Goal: Task Accomplishment & Management: Use online tool/utility

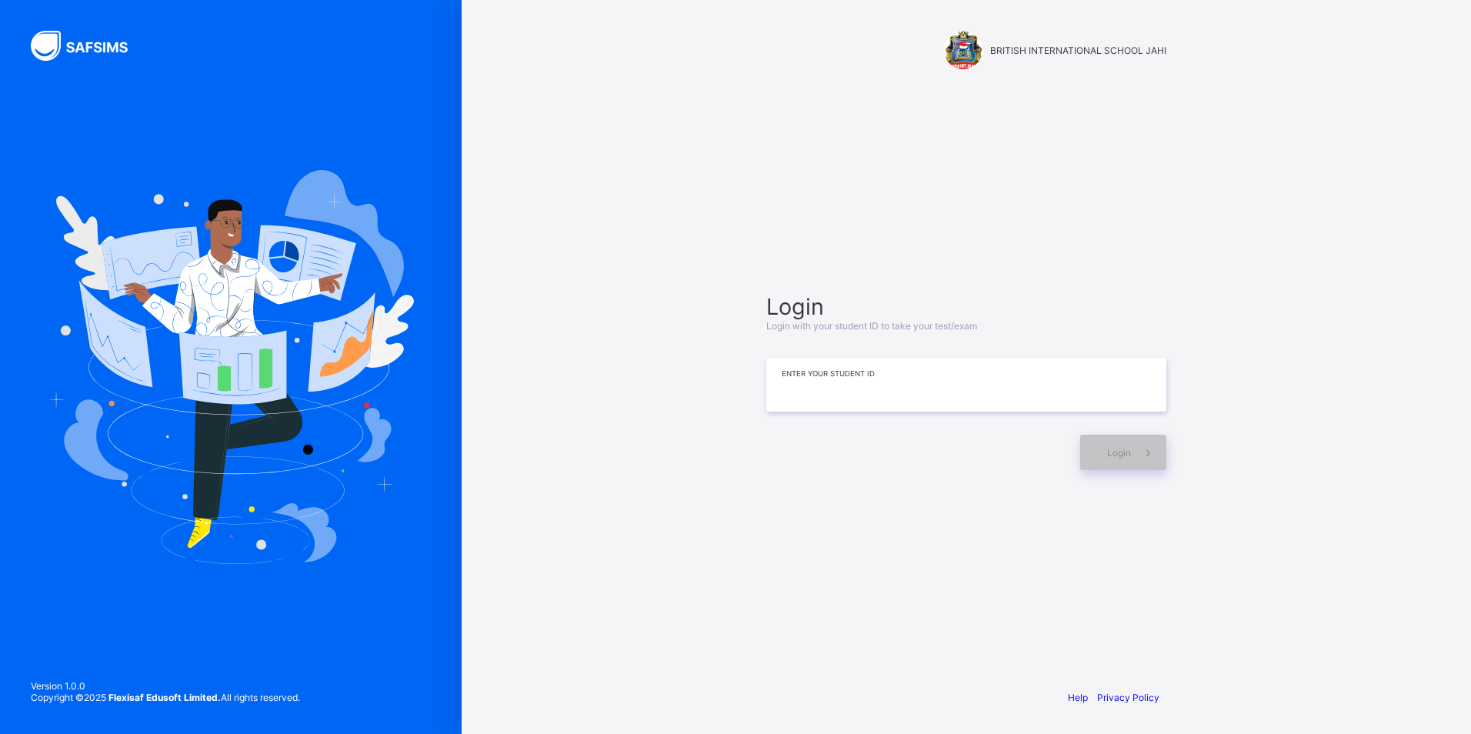
click at [860, 408] on input at bounding box center [966, 385] width 400 height 54
type input "*"
type input "**********"
click at [1126, 445] on div "Login" at bounding box center [1123, 452] width 86 height 35
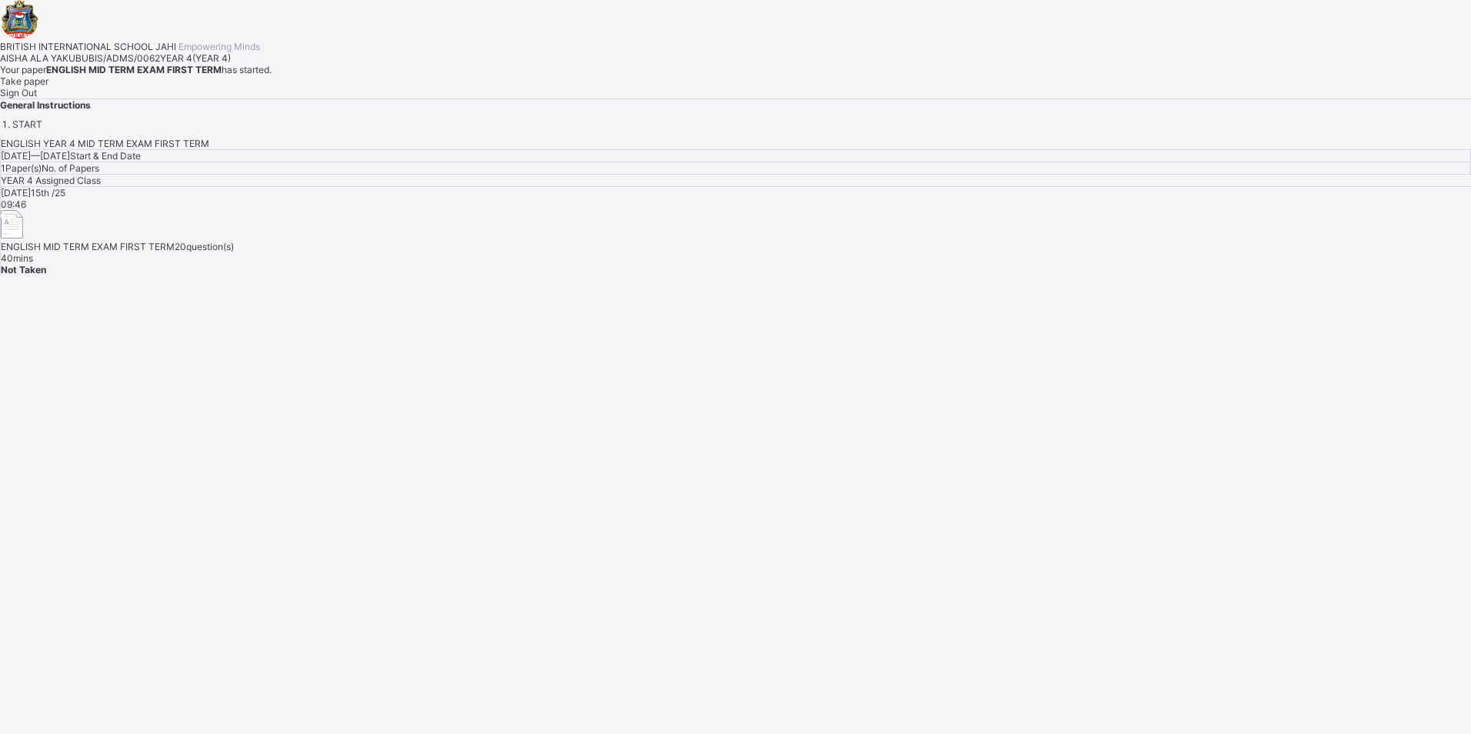
click at [48, 87] on span "Take paper" at bounding box center [24, 81] width 48 height 12
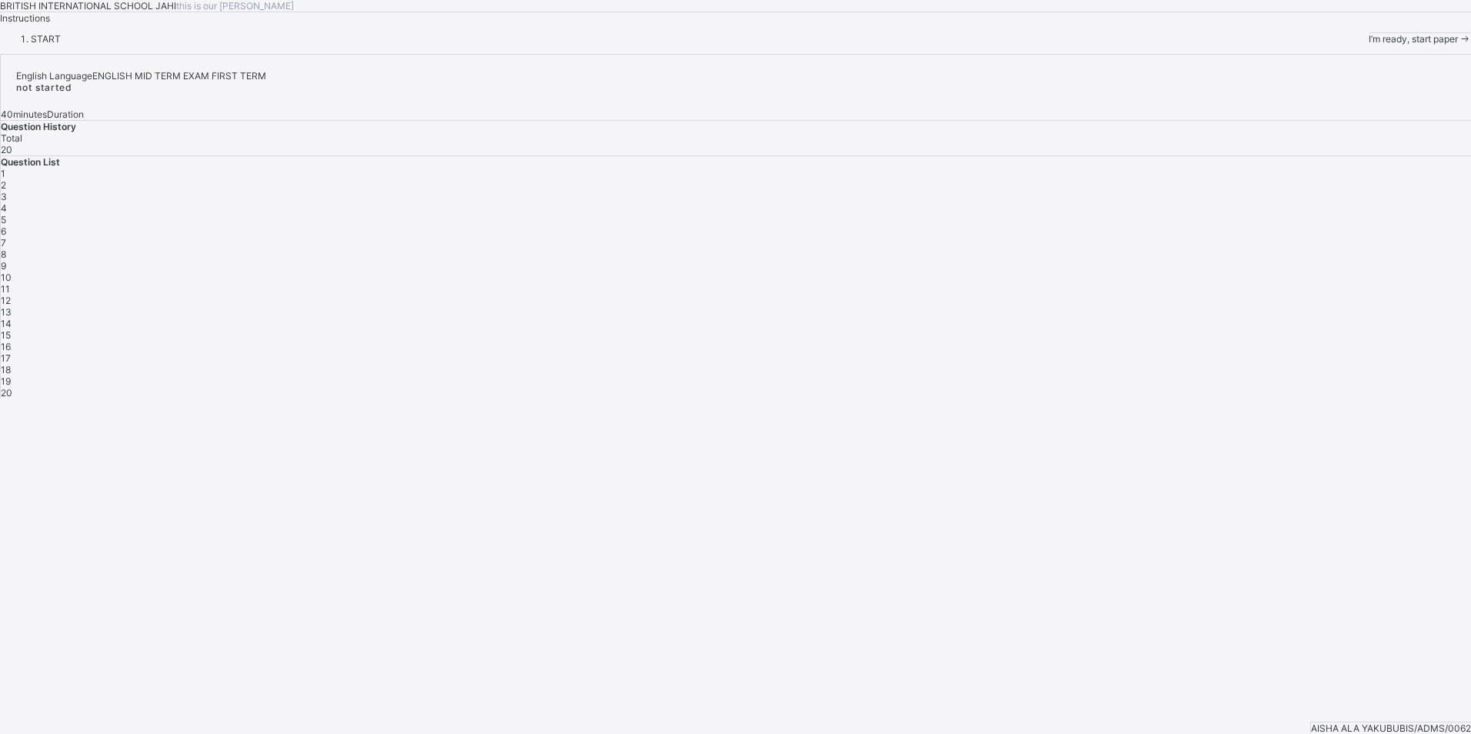
click at [1369, 45] on div "I’m ready, start paper" at bounding box center [1420, 39] width 102 height 12
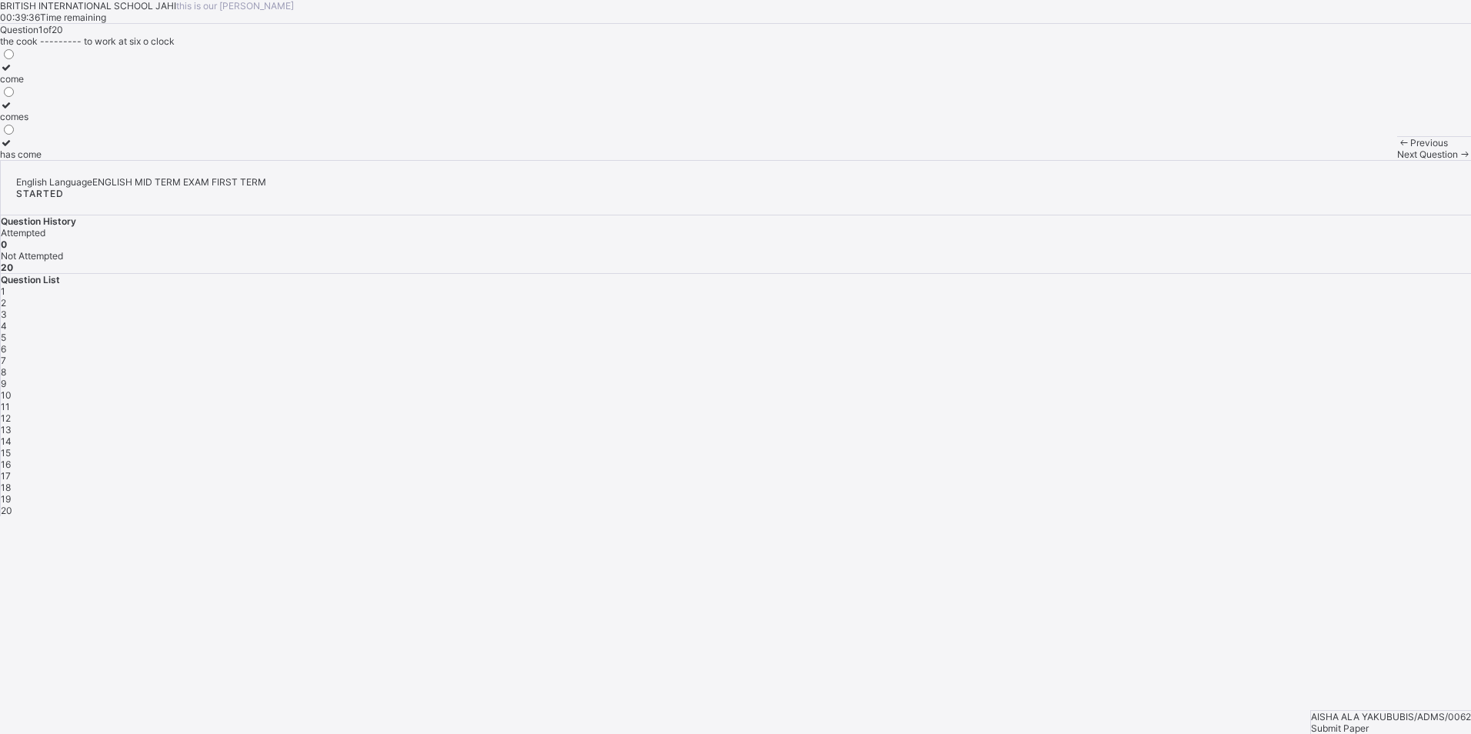
click at [42, 85] on div "come" at bounding box center [21, 79] width 42 height 12
click at [1397, 160] on span "Next Question" at bounding box center [1427, 154] width 61 height 12
click at [19, 122] on div "very" at bounding box center [9, 117] width 19 height 12
click at [1397, 160] on div "Next Question" at bounding box center [1434, 154] width 74 height 12
click at [87, 122] on div "as soon as" at bounding box center [43, 117] width 87 height 12
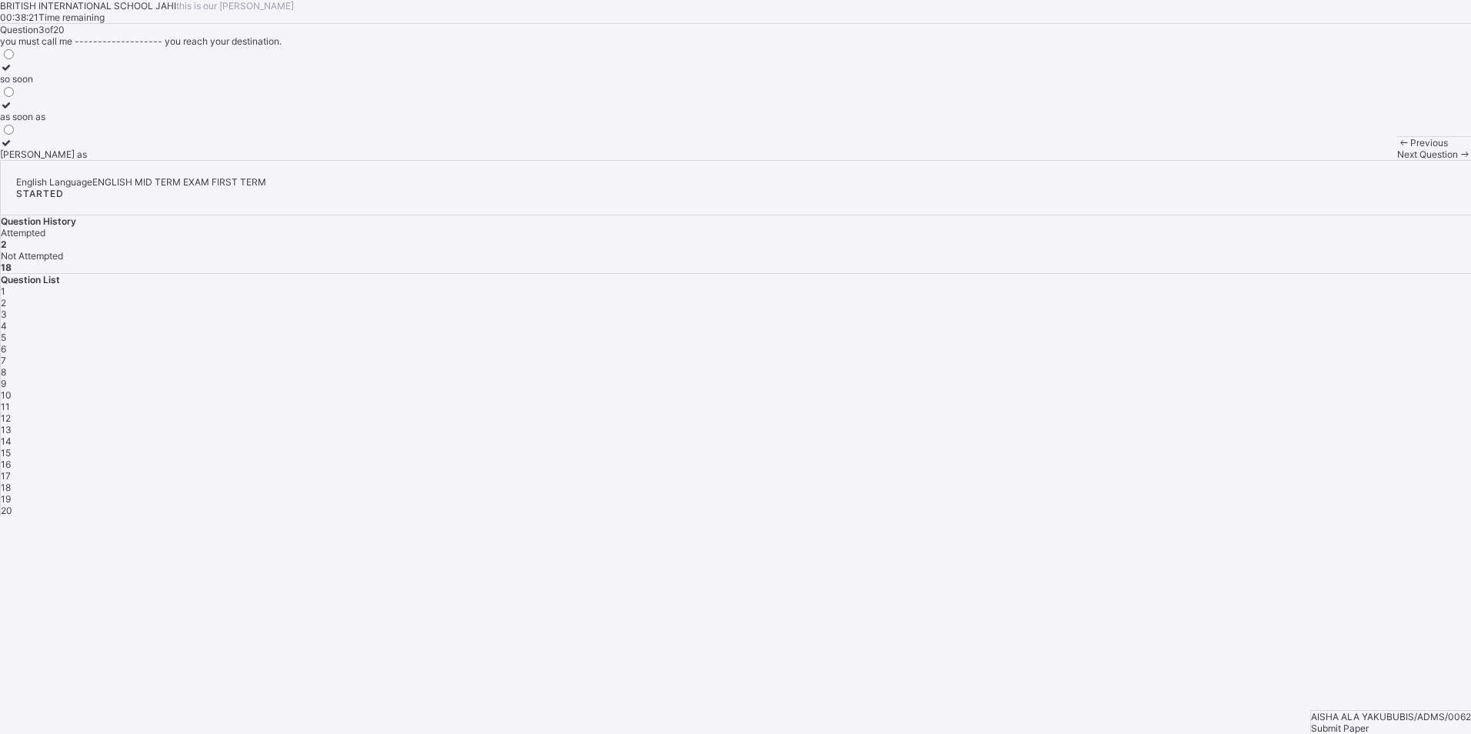
click at [1397, 160] on span "Next Question" at bounding box center [1427, 154] width 61 height 12
click at [48, 122] on div "was" at bounding box center [24, 117] width 48 height 12
click at [1397, 160] on div "Next Question" at bounding box center [1434, 154] width 74 height 12
click at [51, 85] on div "to write" at bounding box center [25, 79] width 51 height 12
click at [1397, 160] on span "Next Question" at bounding box center [1427, 154] width 61 height 12
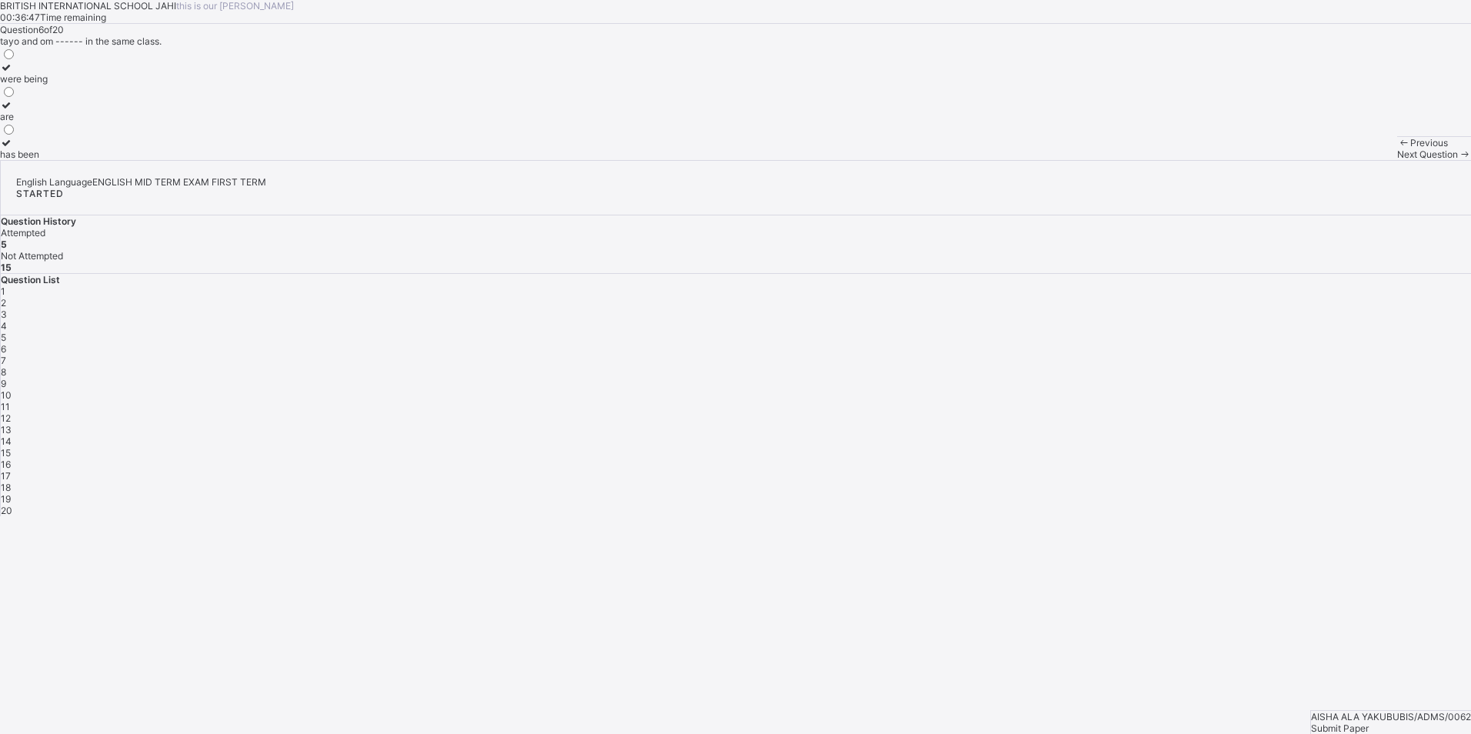
click at [48, 122] on label "are" at bounding box center [24, 110] width 48 height 23
click at [1430, 355] on div "7" at bounding box center [736, 361] width 1470 height 12
click at [32, 122] on div "against" at bounding box center [16, 117] width 32 height 12
click at [1187, 366] on div "8" at bounding box center [736, 372] width 1470 height 12
click at [24, 85] on div "any" at bounding box center [12, 79] width 24 height 12
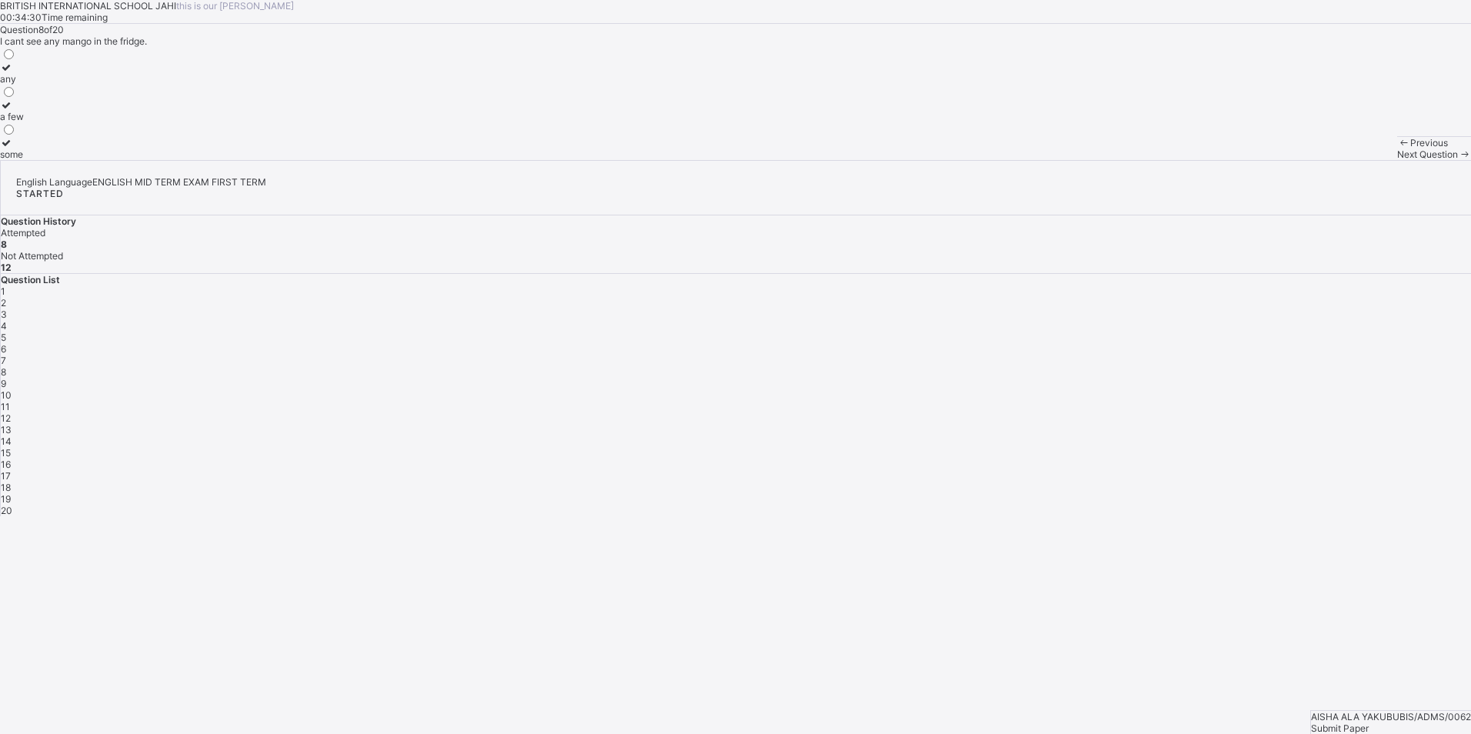
click at [6, 378] on span "9" at bounding box center [3, 384] width 5 height 12
click at [49, 122] on label "themselves" at bounding box center [24, 110] width 49 height 23
click at [12, 389] on span "10" at bounding box center [6, 395] width 11 height 12
click at [33, 85] on label "on" at bounding box center [16, 73] width 33 height 23
click at [10, 401] on span "11" at bounding box center [5, 407] width 9 height 12
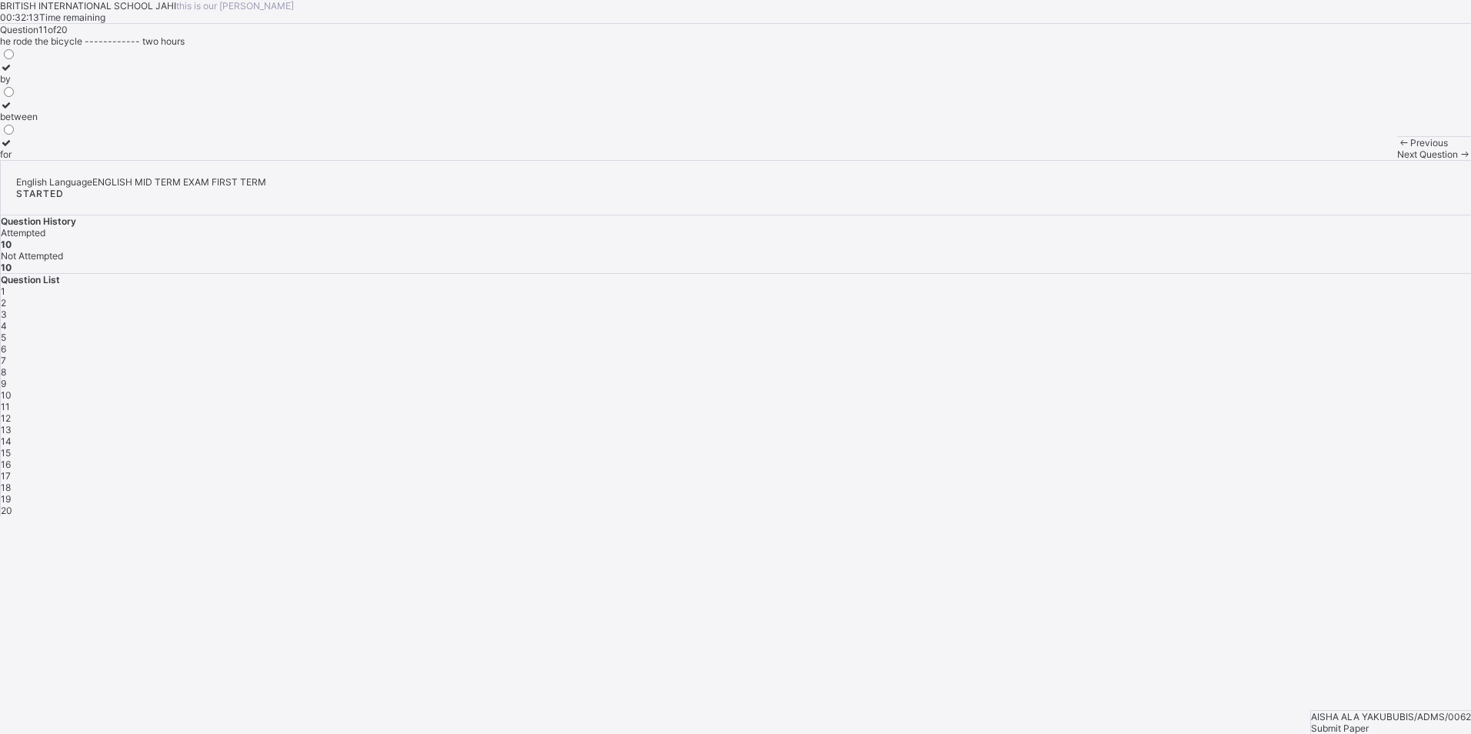
click at [38, 160] on label "for" at bounding box center [19, 148] width 38 height 23
click at [11, 412] on span "12" at bounding box center [6, 418] width 10 height 12
drag, startPoint x: 198, startPoint y: 228, endPoint x: 207, endPoint y: 229, distance: 8.6
click at [18, 85] on div "and" at bounding box center [9, 79] width 18 height 12
click at [12, 424] on span "13" at bounding box center [6, 430] width 11 height 12
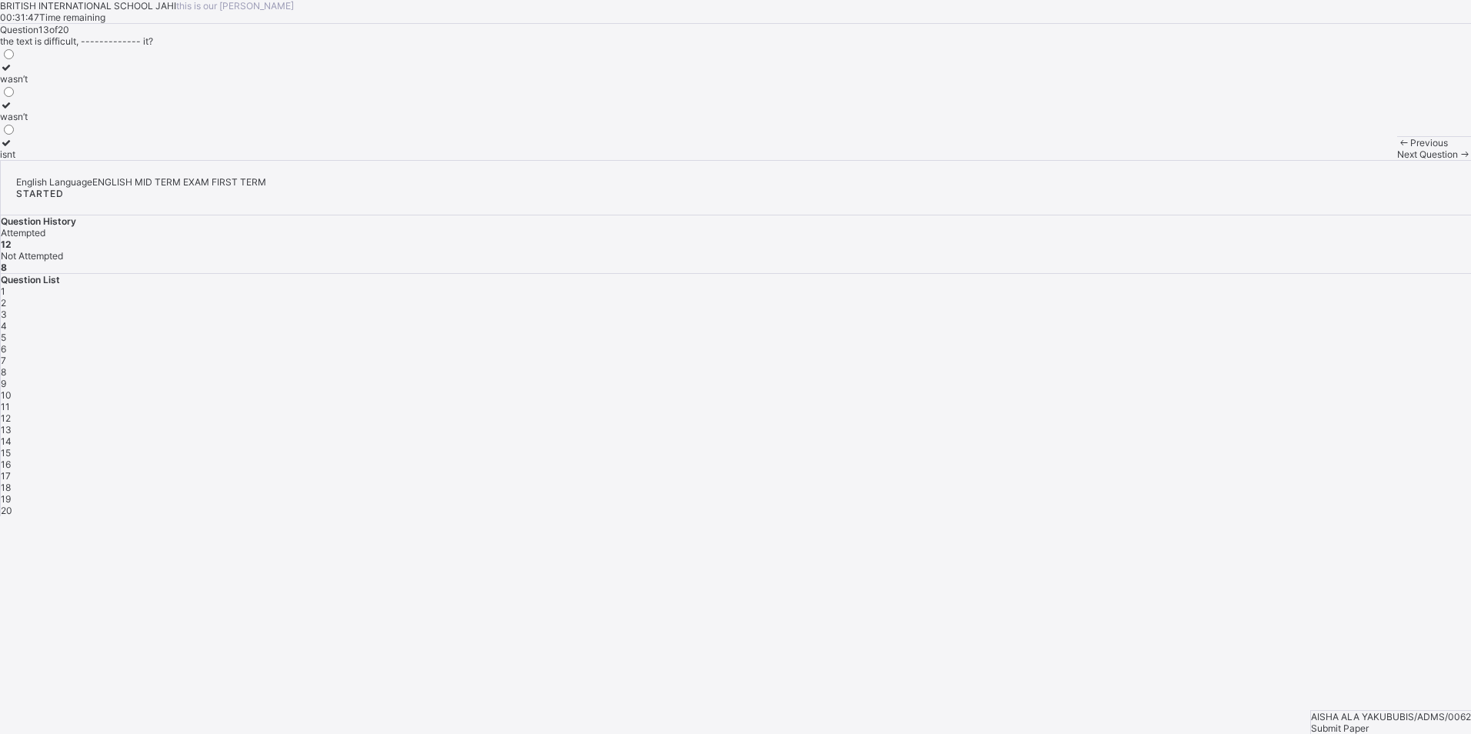
click at [28, 122] on div "wasn’t" at bounding box center [14, 117] width 28 height 12
click at [1430, 435] on div "14" at bounding box center [736, 441] width 1470 height 12
click at [44, 160] on div "does" at bounding box center [22, 154] width 44 height 12
click at [11, 447] on span "15" at bounding box center [6, 453] width 10 height 12
click at [47, 85] on div "played" at bounding box center [23, 79] width 47 height 12
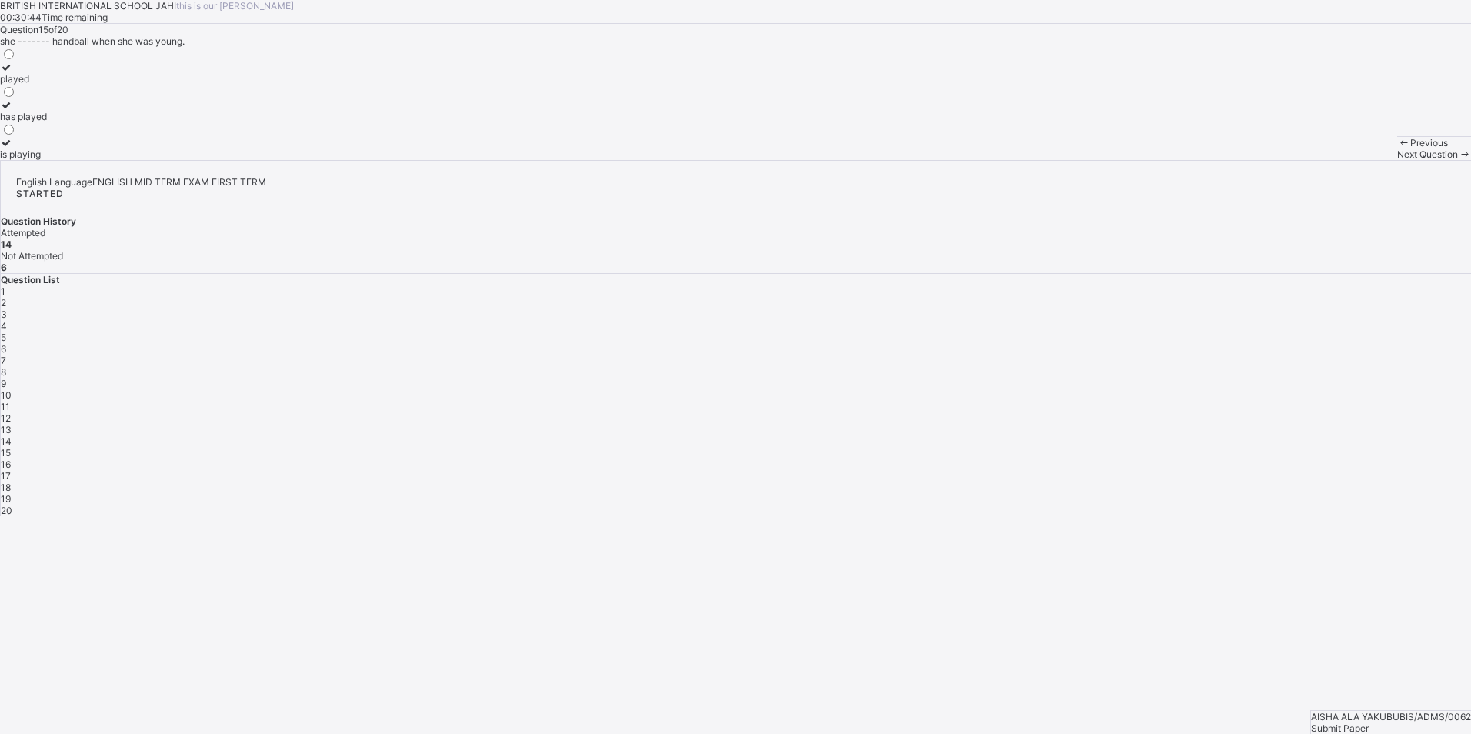
click at [11, 459] on span "16" at bounding box center [6, 465] width 10 height 12
drag, startPoint x: 309, startPoint y: 218, endPoint x: 361, endPoint y: 251, distance: 61.5
click at [75, 85] on div "walk" at bounding box center [37, 79] width 75 height 12
click at [1266, 470] on div "17" at bounding box center [736, 476] width 1470 height 12
click at [45, 85] on div "tall" at bounding box center [22, 79] width 45 height 12
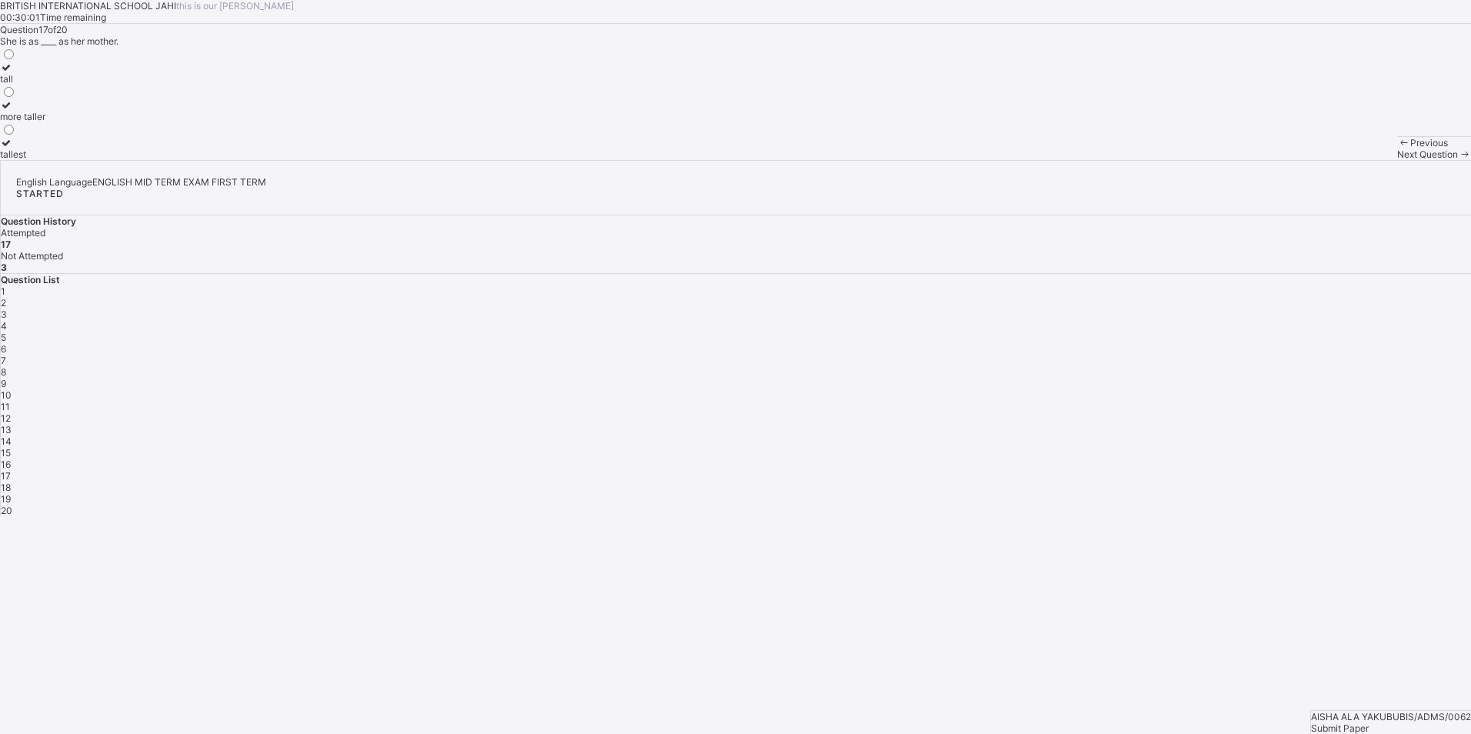
click at [1313, 482] on div "18" at bounding box center [736, 488] width 1470 height 12
click at [48, 85] on label "wiser" at bounding box center [24, 73] width 48 height 23
click at [11, 493] on span "19" at bounding box center [6, 499] width 10 height 12
click at [26, 160] on div "oldest" at bounding box center [13, 154] width 26 height 12
click at [1306, 482] on div "18" at bounding box center [736, 488] width 1470 height 12
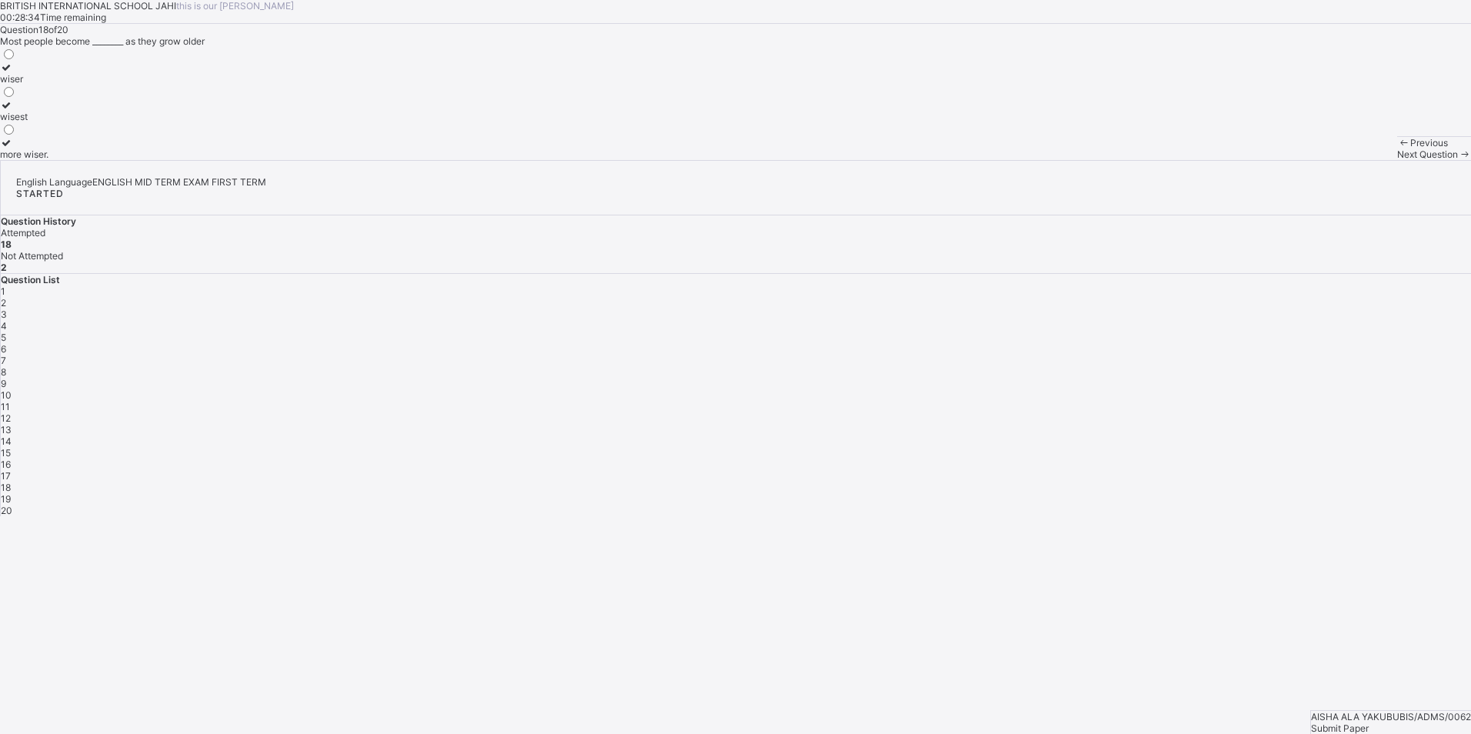
click at [48, 160] on div "wiser wisest more wiser." at bounding box center [24, 103] width 48 height 113
click at [48, 122] on div "wisest" at bounding box center [24, 117] width 48 height 12
click at [1388, 372] on div "1 2 3 4 5 6 7 8 9 10 11 12 13 14 15 16 17 18 19 20" at bounding box center [736, 400] width 1470 height 231
click at [12, 505] on span "20" at bounding box center [7, 511] width 12 height 12
click at [73, 85] on div "more intelligent" at bounding box center [36, 79] width 73 height 12
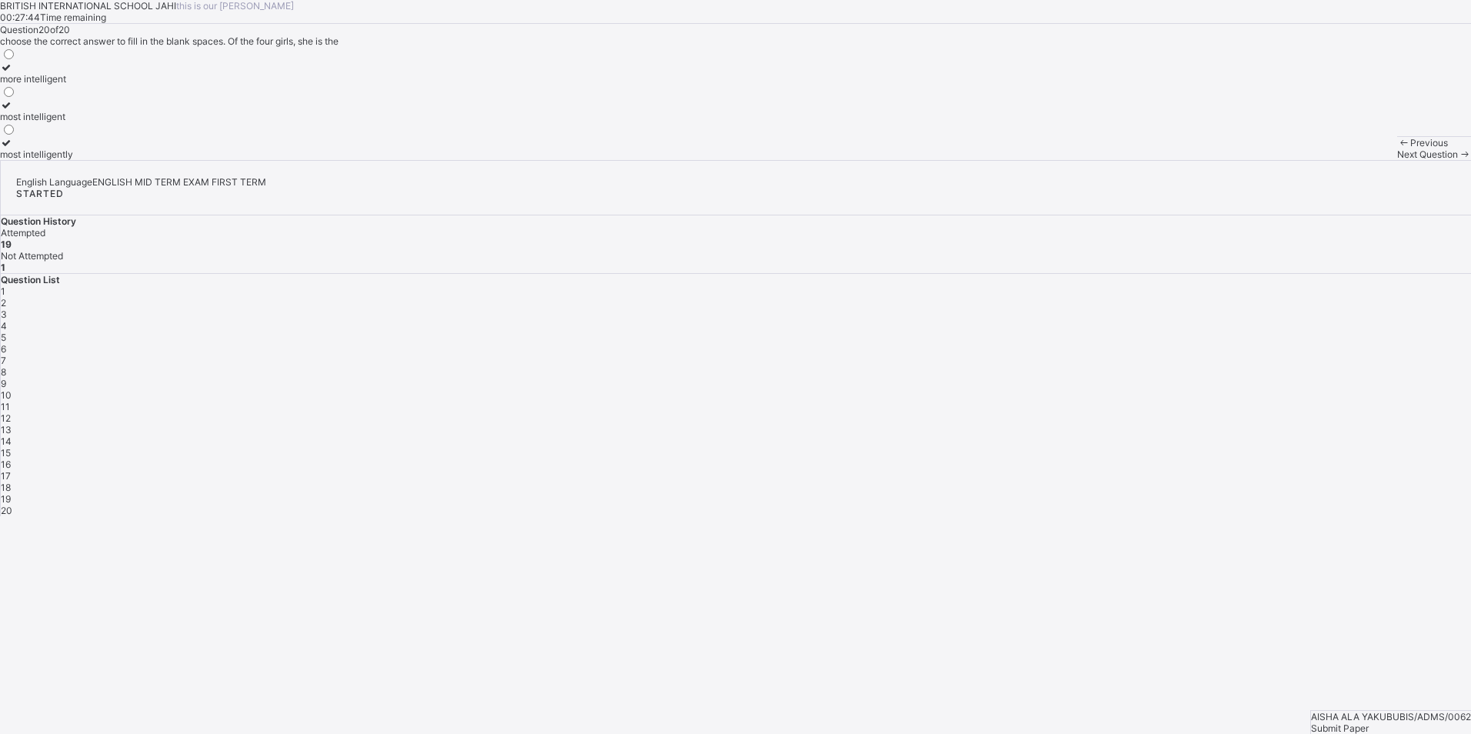
click at [5, 297] on span "1" at bounding box center [3, 291] width 5 height 12
click at [1369, 722] on span "Submit Paper" at bounding box center [1340, 728] width 58 height 12
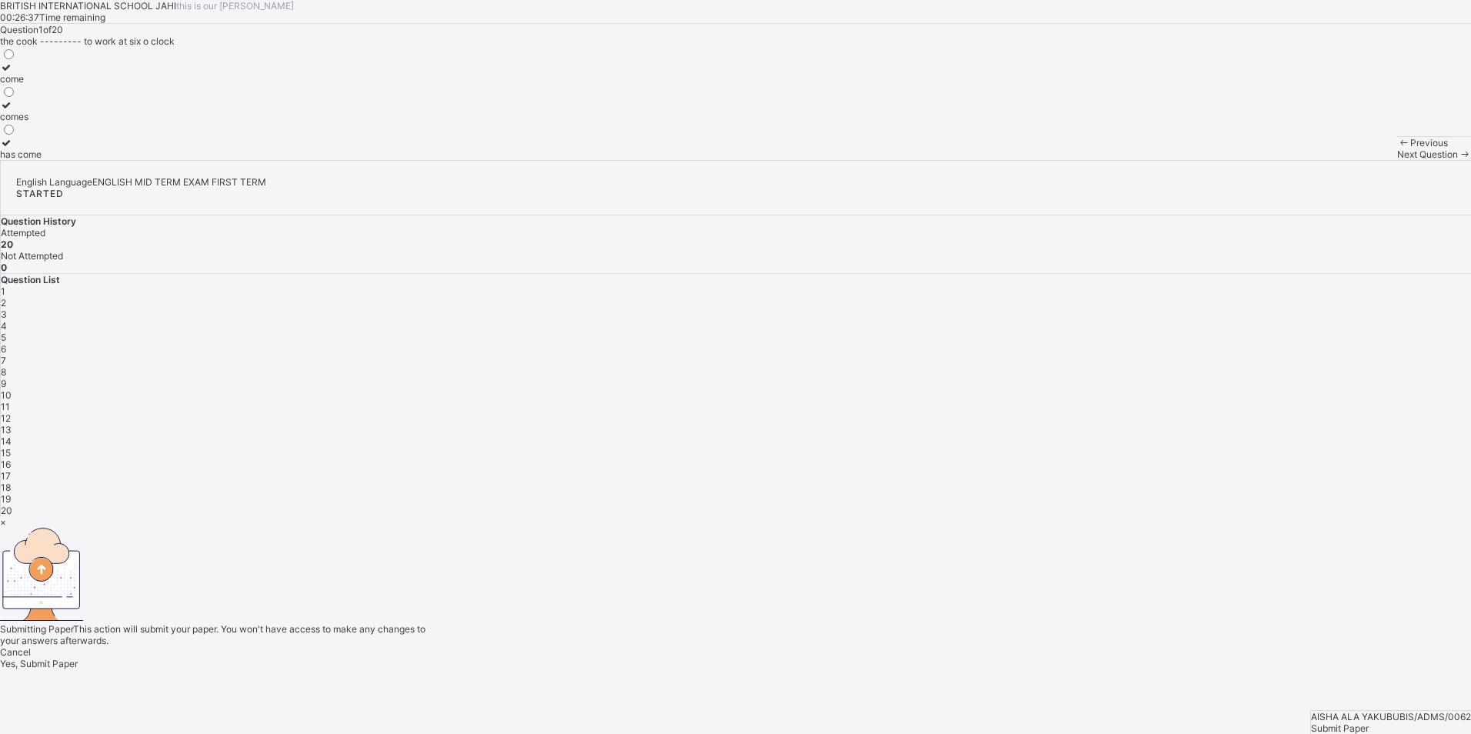
click at [731, 658] on div "Yes, Submit Paper" at bounding box center [735, 664] width 1471 height 12
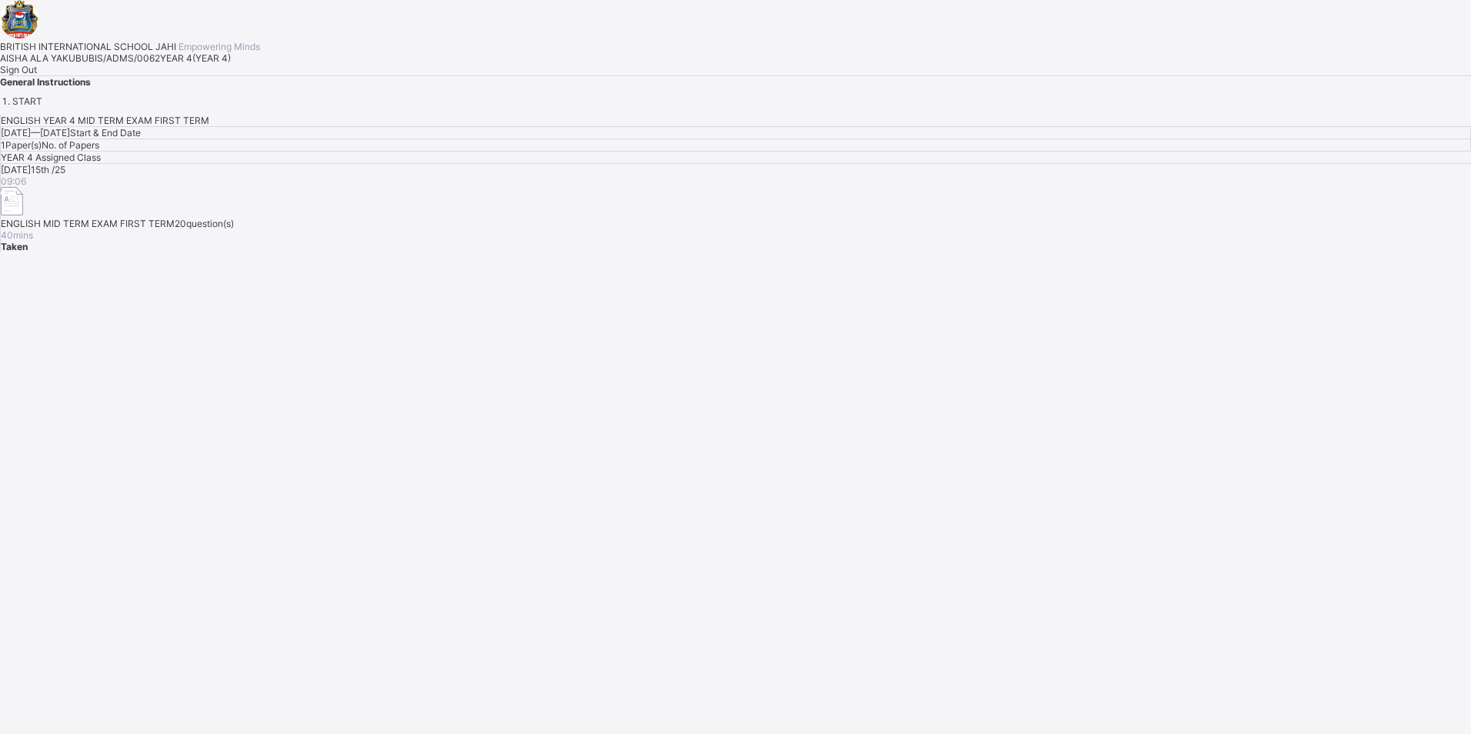
click at [182, 75] on div "Sign Out" at bounding box center [735, 70] width 1471 height 12
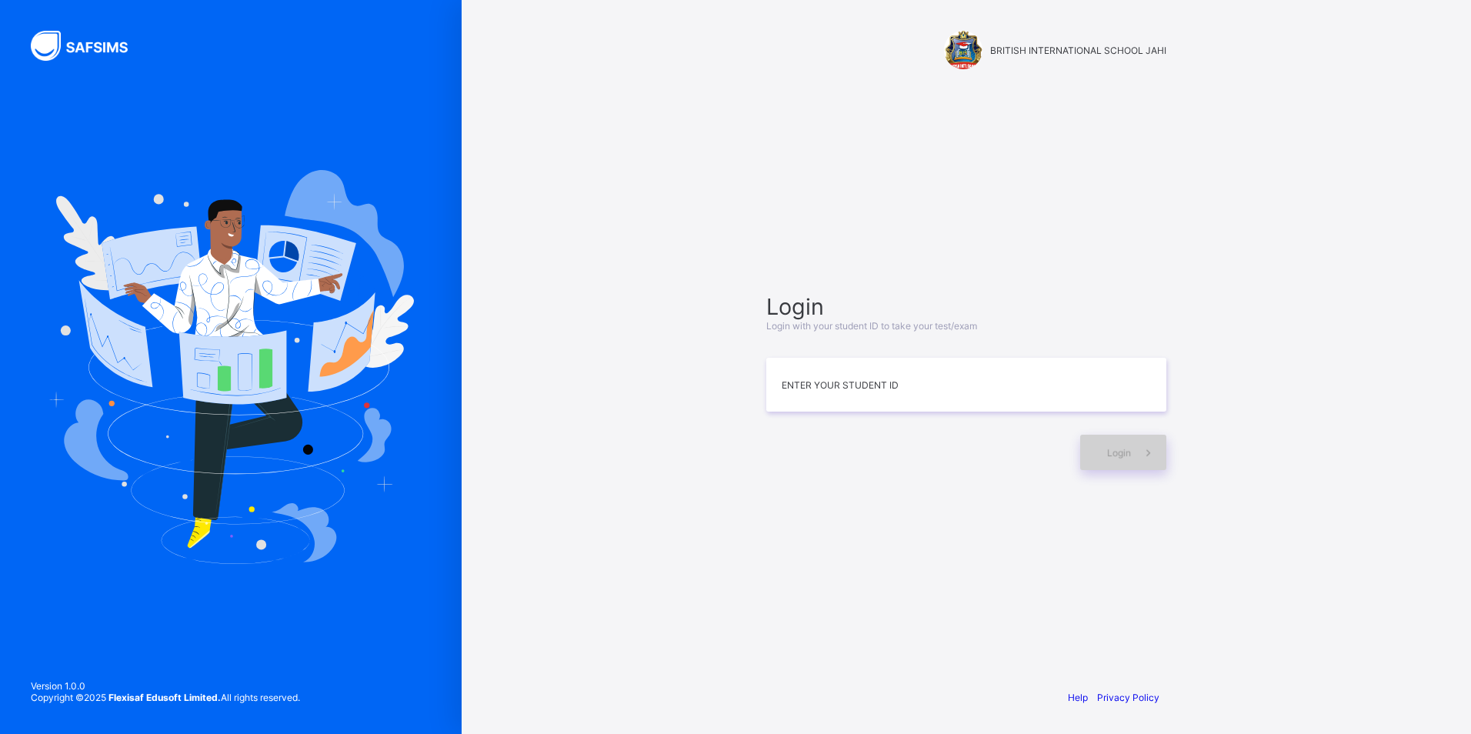
click at [1163, 440] on span at bounding box center [1148, 452] width 35 height 35
drag, startPoint x: 1145, startPoint y: 446, endPoint x: 1131, endPoint y: 446, distance: 13.8
click at [1131, 446] on span at bounding box center [1148, 452] width 35 height 35
drag, startPoint x: 1129, startPoint y: 446, endPoint x: 1116, endPoint y: 341, distance: 106.2
click at [1116, 341] on div at bounding box center [966, 341] width 400 height 18
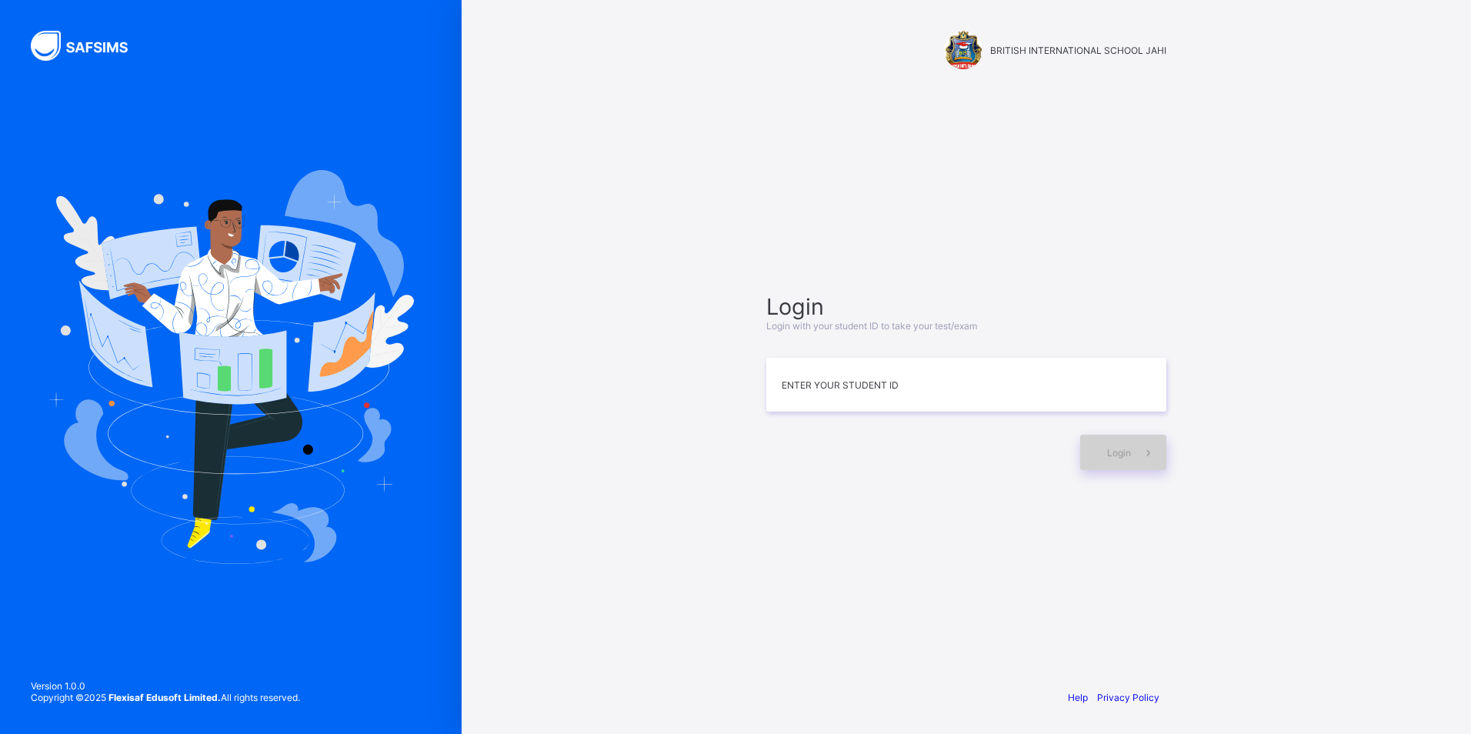
click at [1110, 442] on div "Login" at bounding box center [1123, 452] width 86 height 35
click at [1112, 441] on div "Login" at bounding box center [1123, 452] width 86 height 35
click at [1106, 437] on div "Login" at bounding box center [1123, 452] width 86 height 35
drag, startPoint x: 1155, startPoint y: 322, endPoint x: 1167, endPoint y: 405, distance: 84.0
click at [1160, 356] on div "Login Login with your student ID to take your test/exam Enter your Student ID L…" at bounding box center [966, 381] width 400 height 177
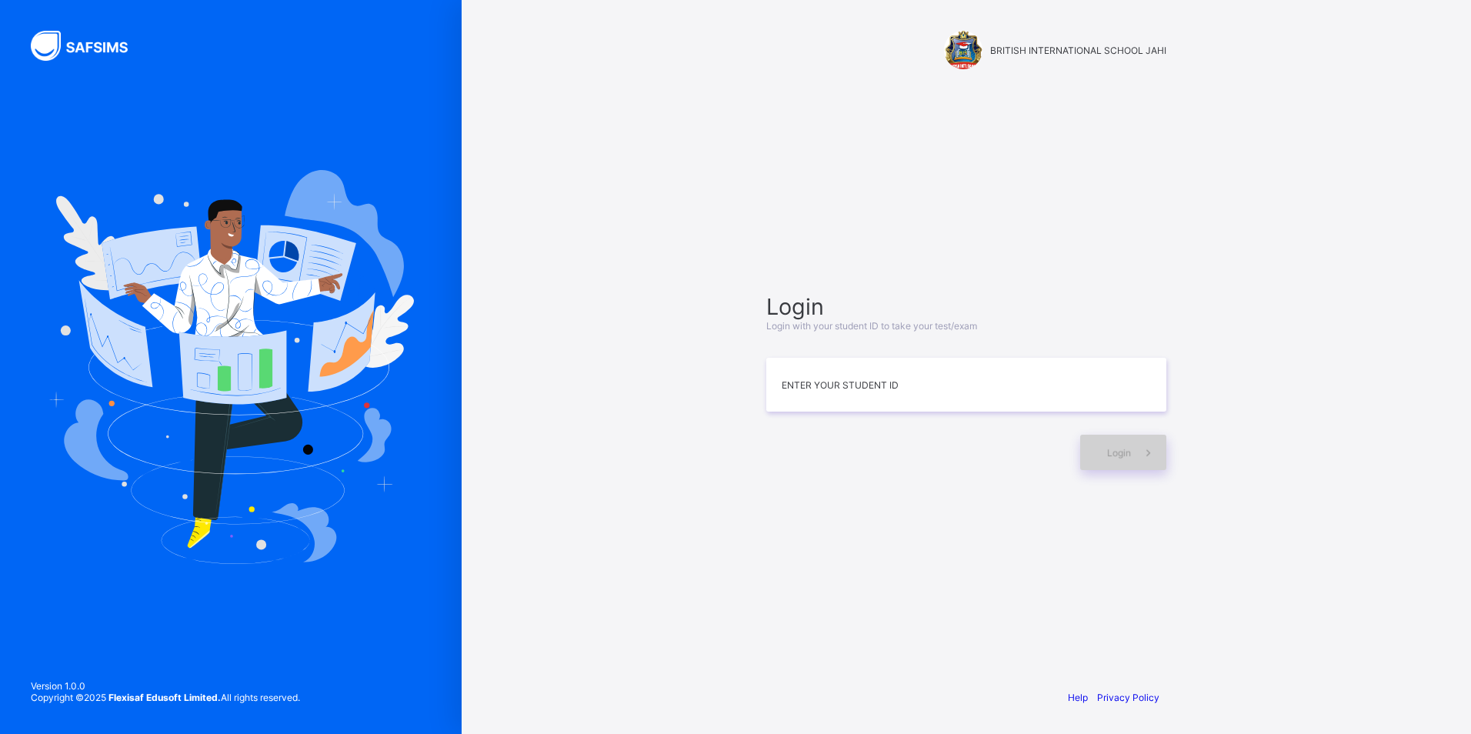
click at [1149, 451] on icon at bounding box center [1148, 452] width 16 height 15
click at [1156, 548] on div "Login Login with your student ID to take your test/exam Enter your Student ID L…" at bounding box center [966, 382] width 431 height 528
click at [916, 388] on input at bounding box center [966, 385] width 400 height 54
type input "*"
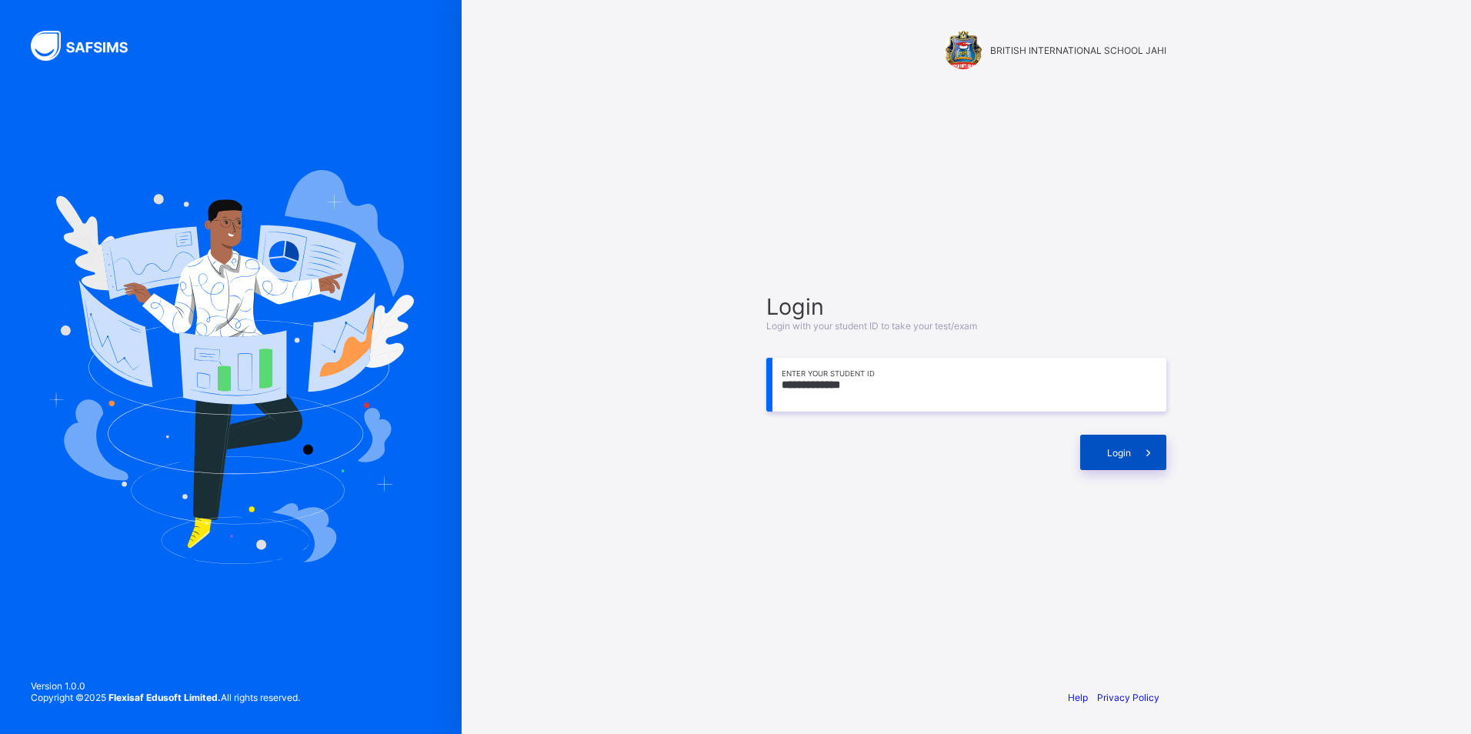
type input "**********"
click at [1107, 452] on span "Login" at bounding box center [1119, 453] width 24 height 12
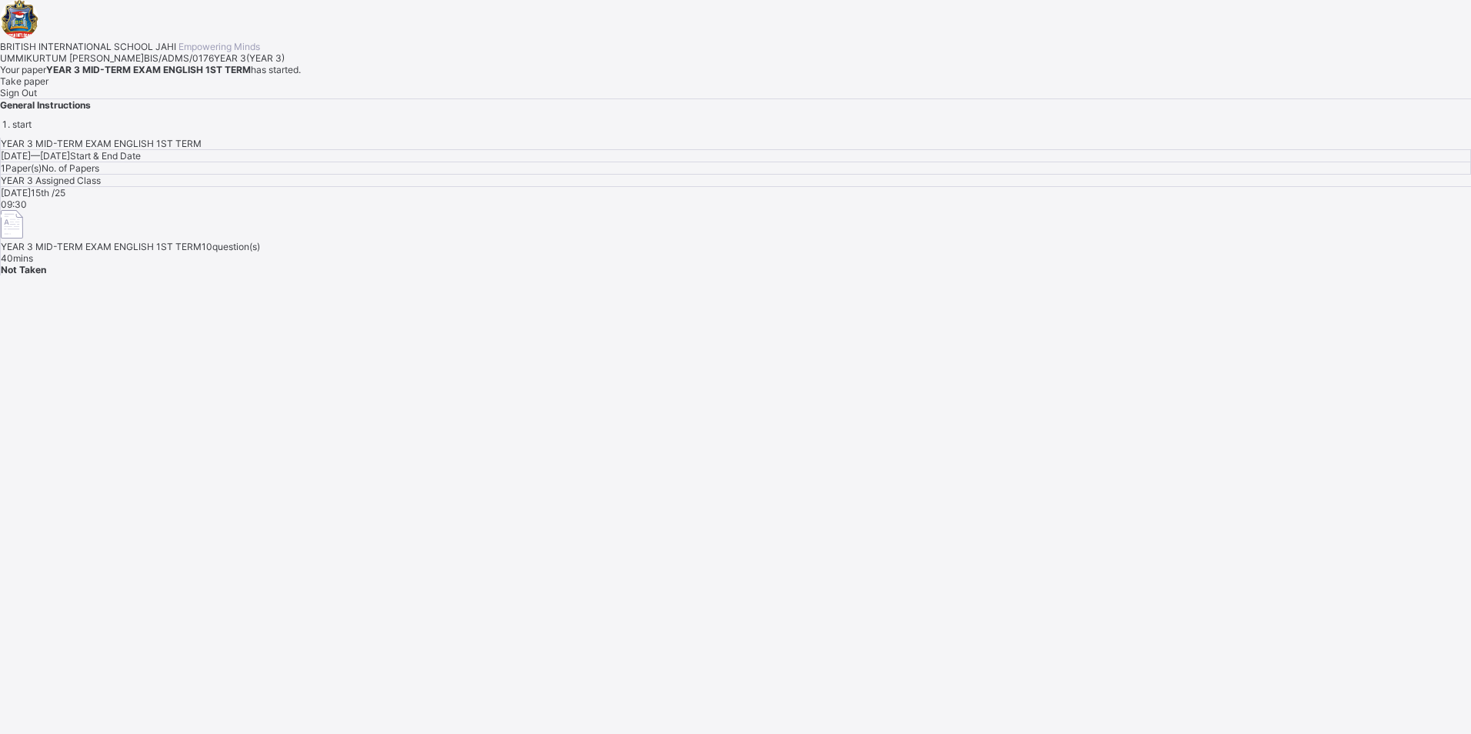
click at [191, 98] on div "Your paper YEAR 3 MID-TERM EXAM ENGLISH 1ST TERM has started. Take paper Sign O…" at bounding box center [735, 81] width 1471 height 35
drag, startPoint x: 191, startPoint y: 378, endPoint x: 189, endPoint y: 408, distance: 30.0
click at [48, 87] on span "Take paper" at bounding box center [24, 81] width 48 height 12
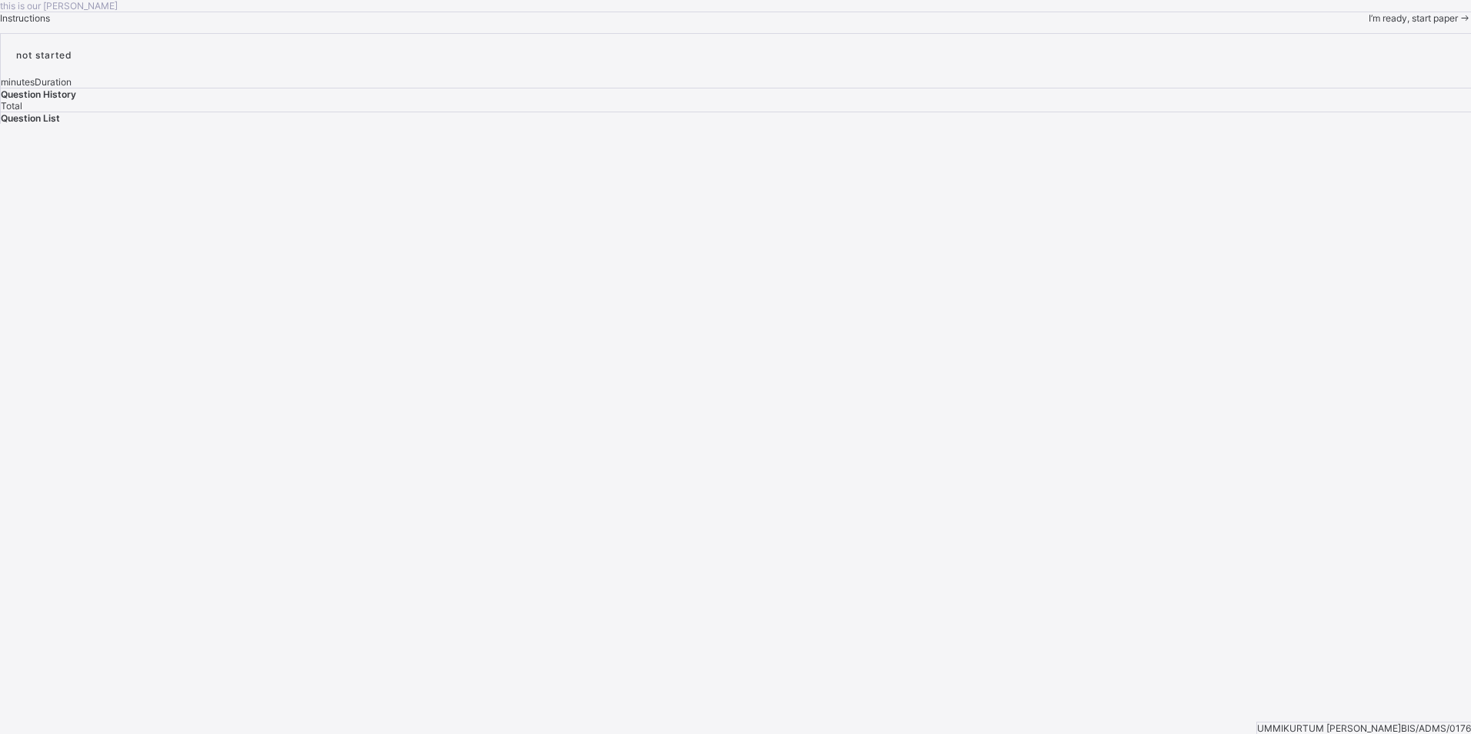
click at [1369, 24] on span "I’m ready, start paper" at bounding box center [1413, 18] width 89 height 12
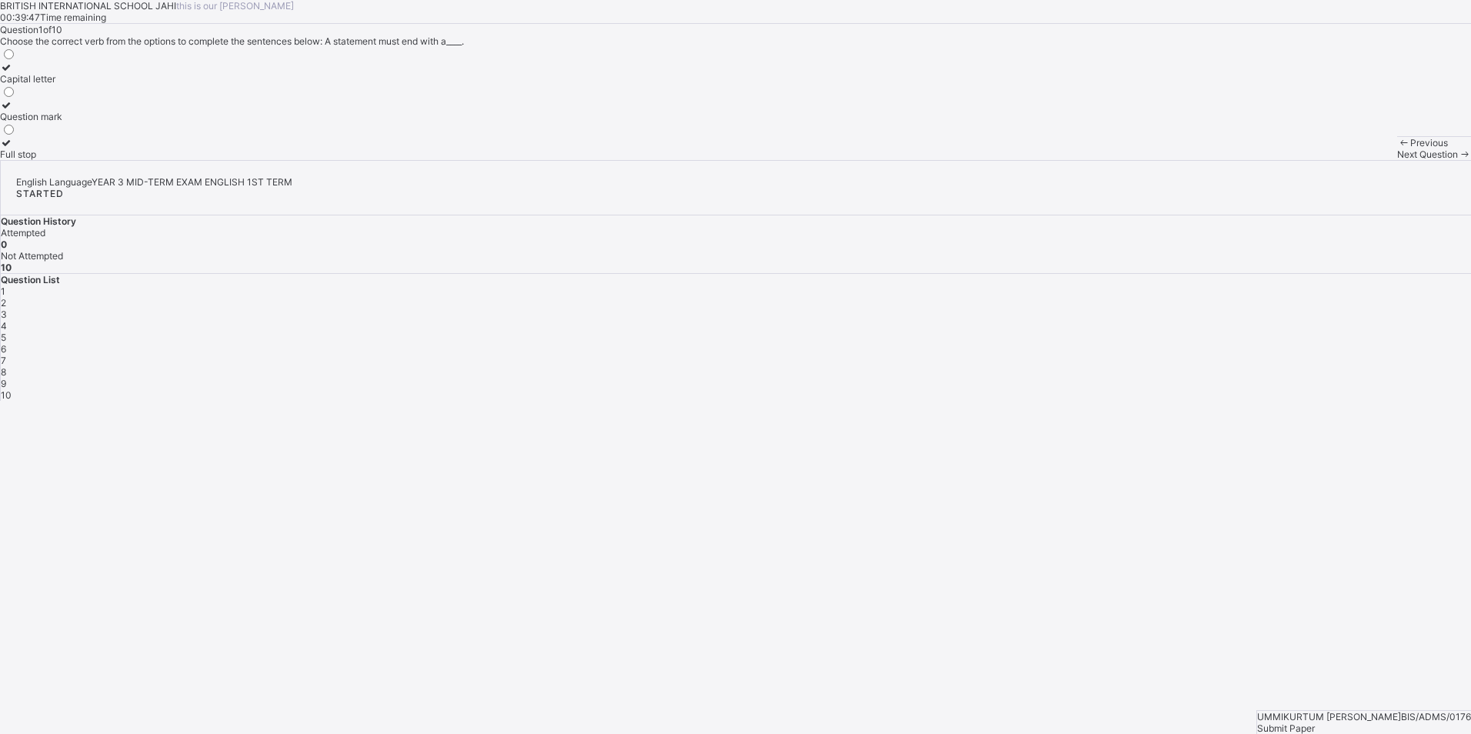
click at [13, 73] on icon at bounding box center [6, 68] width 13 height 12
click at [699, 160] on div "Capital letter Question mark Full stop" at bounding box center [735, 103] width 1471 height 113
click at [62, 85] on div "Capital letter" at bounding box center [31, 79] width 62 height 12
drag, startPoint x: 392, startPoint y: 217, endPoint x: 402, endPoint y: 177, distance: 41.2
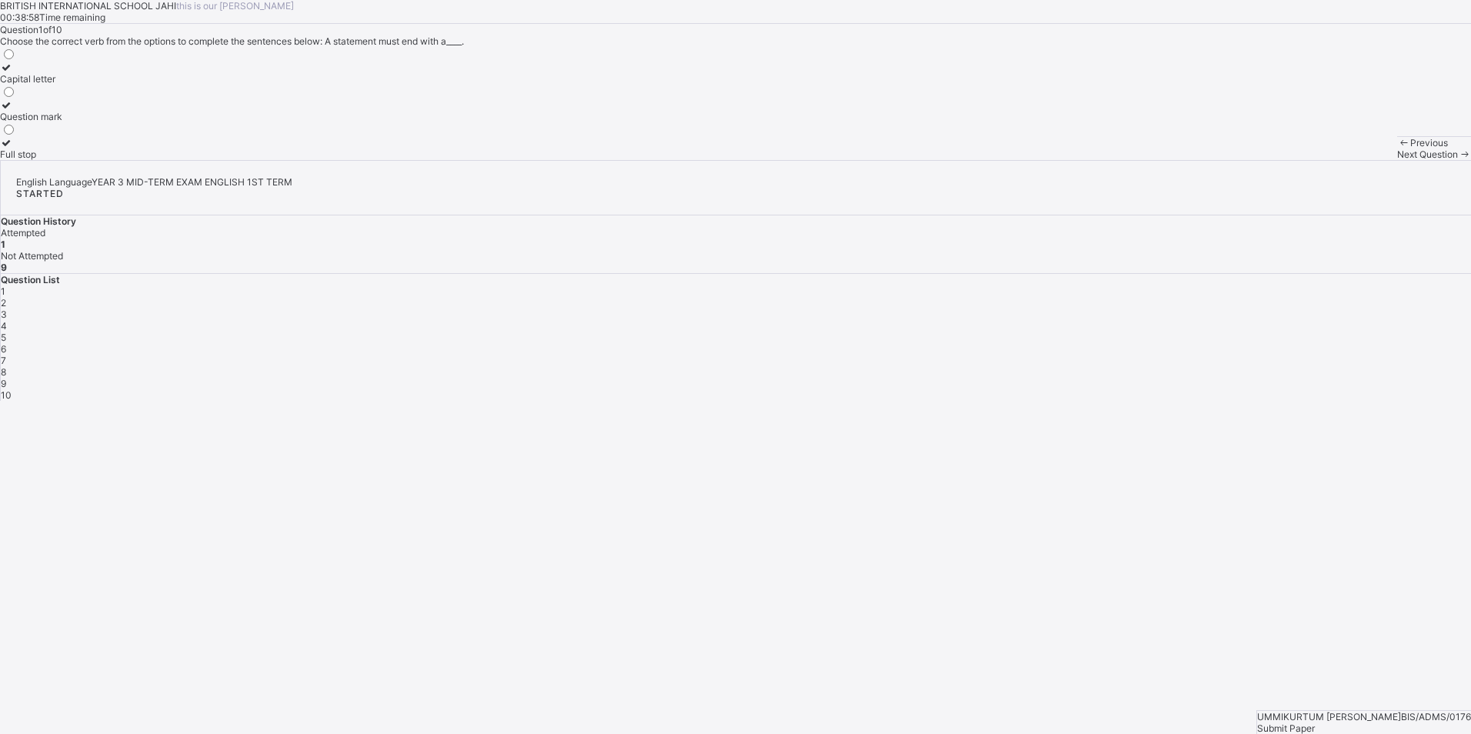
click at [402, 160] on div "Question 1 of 10 Choose the correct verb from the options to complete the sente…" at bounding box center [735, 92] width 1471 height 136
click at [1231, 310] on div "Question List 1 2 3 4 5 6 7 8 9 10" at bounding box center [736, 337] width 1470 height 127
click at [1397, 160] on div "Next Question" at bounding box center [1434, 154] width 74 height 12
click at [76, 122] on div "Full stop" at bounding box center [38, 117] width 76 height 12
click at [1397, 160] on div "Previous Next Question" at bounding box center [1434, 148] width 74 height 24
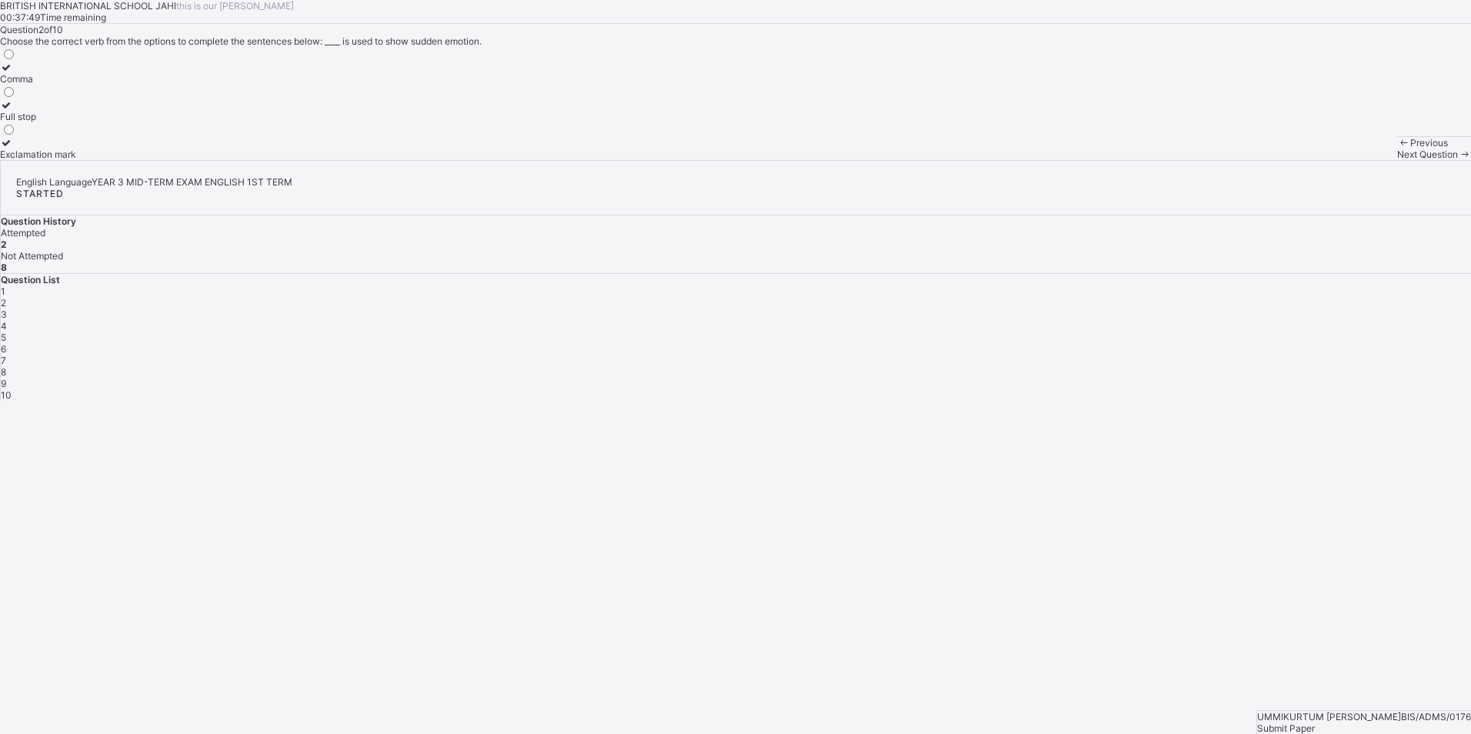
drag, startPoint x: 1086, startPoint y: 691, endPoint x: 1033, endPoint y: 625, distance: 83.7
click at [1033, 160] on div "BRITISH INTERNATIONAL SCHOOL JAHI this is our [PERSON_NAME] 00:37:49 Time remai…" at bounding box center [735, 80] width 1471 height 160
drag, startPoint x: 1062, startPoint y: 653, endPoint x: 1056, endPoint y: 642, distance: 12.7
click at [1056, 160] on div "BRITISH INTERNATIONAL SCHOOL JAHI this is our [PERSON_NAME] 00:37:45 Time remai…" at bounding box center [735, 80] width 1471 height 160
click at [1397, 160] on div "Next Question" at bounding box center [1434, 154] width 74 height 12
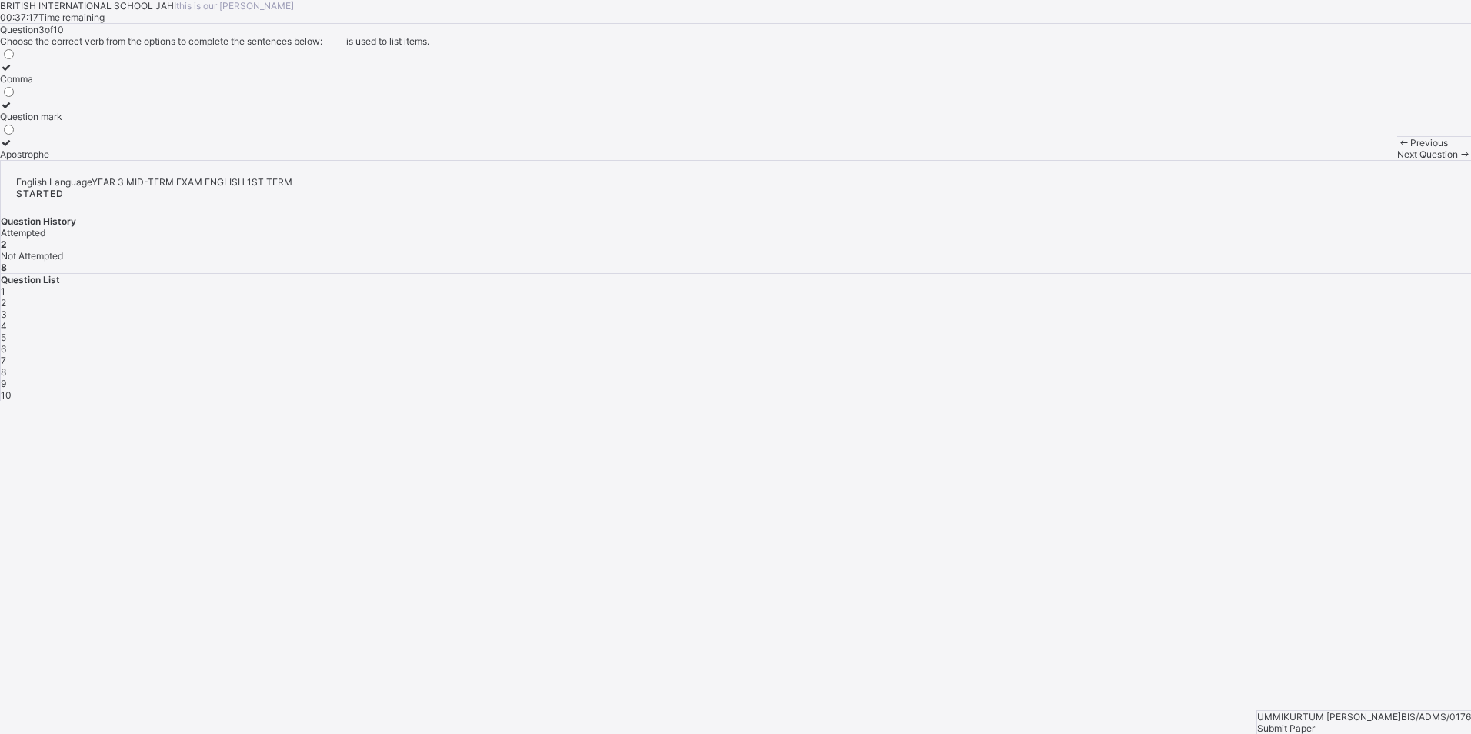
click at [62, 160] on div "Apostrophe" at bounding box center [31, 154] width 62 height 12
click at [1458, 160] on icon at bounding box center [1464, 154] width 13 height 12
drag, startPoint x: 672, startPoint y: 393, endPoint x: 486, endPoint y: 773, distance: 422.9
click at [486, 733] on html "BRITISH INTERNATIONAL SCHOOL JAHI this is our [PERSON_NAME] 00:36:49 Time remai…" at bounding box center [735, 367] width 1471 height 734
click at [38, 160] on label "counted" at bounding box center [19, 148] width 38 height 23
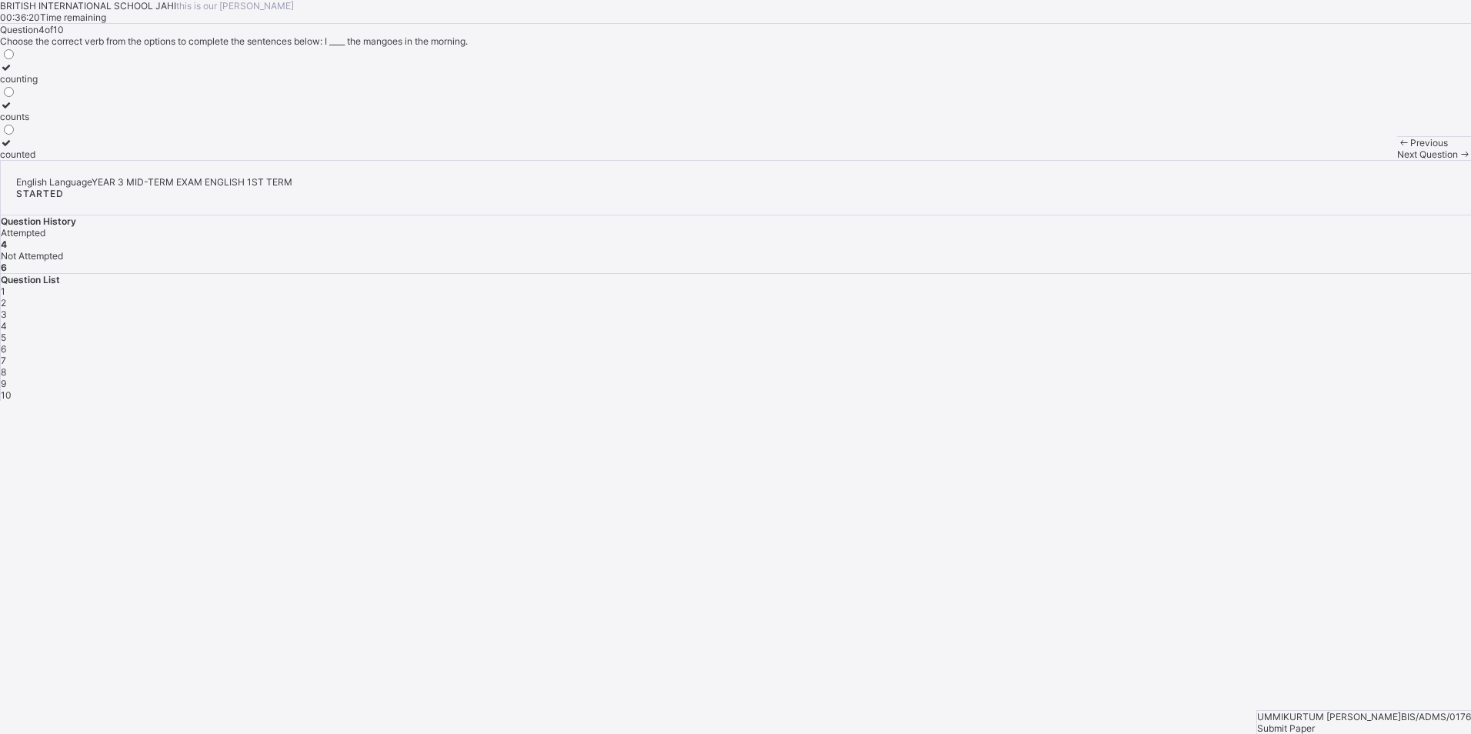
click at [1397, 160] on span "Next Question" at bounding box center [1427, 154] width 61 height 12
click at [36, 122] on div "finish" at bounding box center [18, 117] width 36 height 12
click at [1397, 160] on div "Next Question" at bounding box center [1434, 154] width 74 height 12
drag, startPoint x: 178, startPoint y: 691, endPoint x: -3, endPoint y: 773, distance: 199.4
click at [0, 733] on html "BRITISH INTERNATIONAL SCHOOL JAHI this is our [PERSON_NAME] 00:35:40 Time remai…" at bounding box center [735, 367] width 1471 height 734
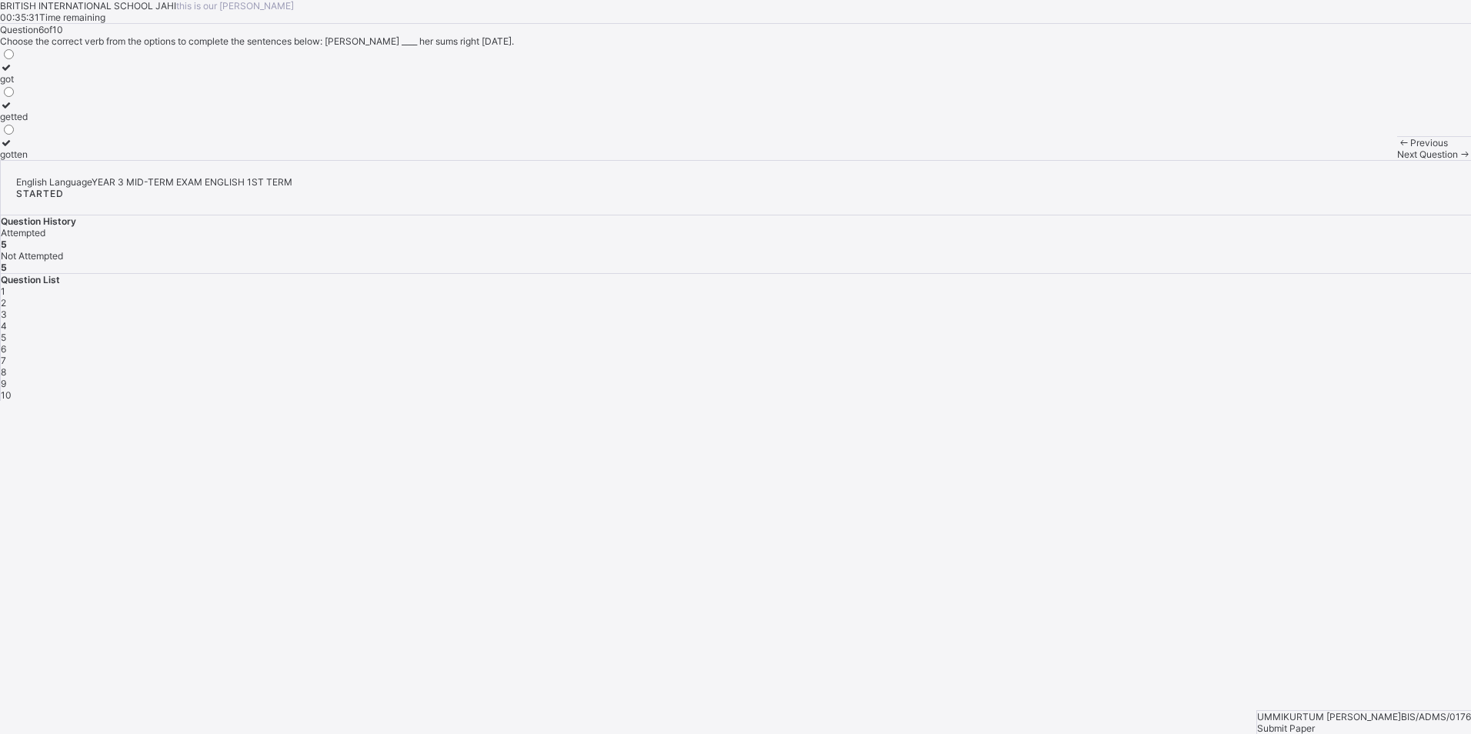
click at [28, 85] on div "got" at bounding box center [14, 79] width 28 height 12
click at [1397, 160] on div "Previous Next Question" at bounding box center [1434, 148] width 74 height 24
click at [1397, 160] on div "Next Question" at bounding box center [1434, 154] width 74 height 12
click at [1310, 311] on div "Question List 1 2 3 4 5 6 7 8 9 10" at bounding box center [736, 337] width 1470 height 127
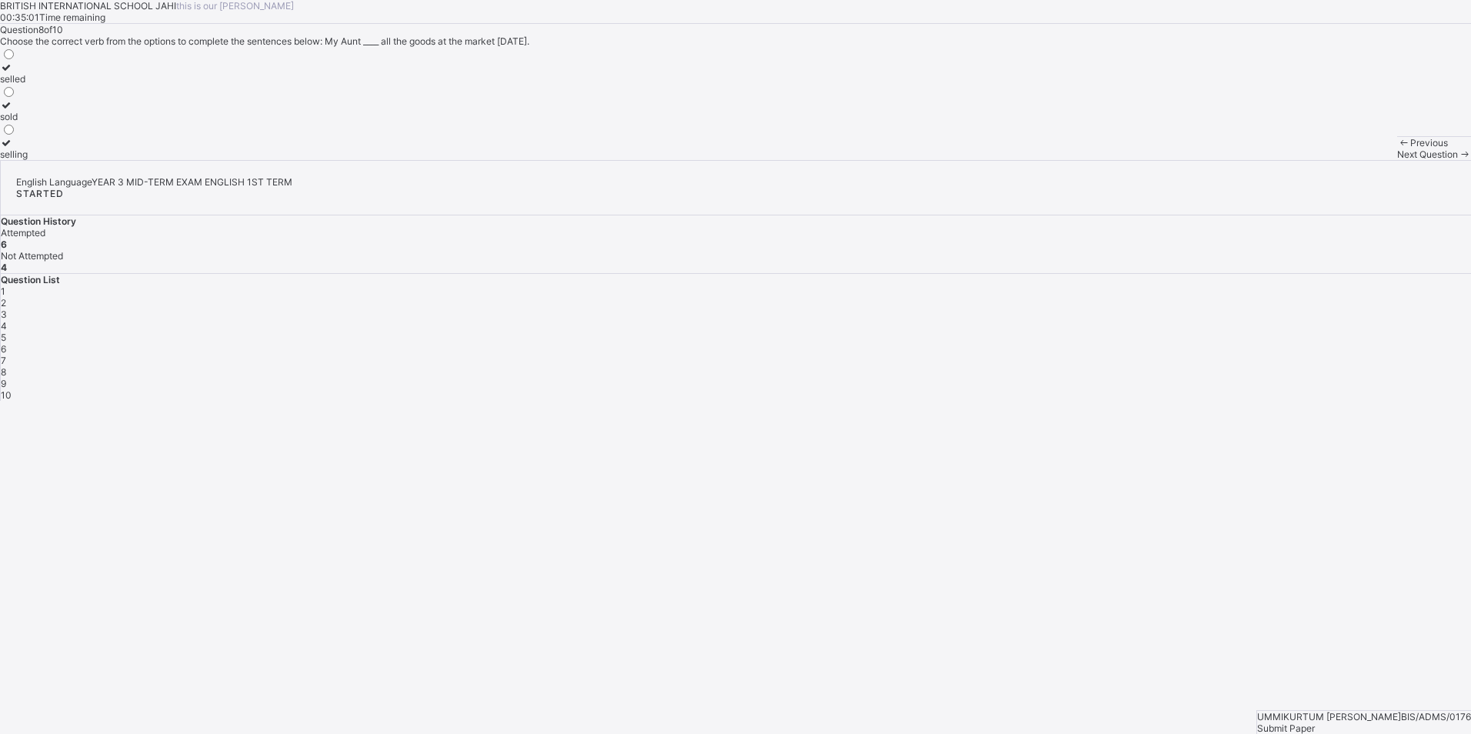
click at [1307, 320] on div "4" at bounding box center [736, 326] width 1470 height 12
click at [6, 332] on span "5" at bounding box center [3, 338] width 5 height 12
click at [1399, 343] on div "6" at bounding box center [736, 349] width 1470 height 12
click at [1397, 160] on div "Previous Next Question" at bounding box center [1434, 148] width 74 height 24
click at [1397, 160] on div "Next Question" at bounding box center [1434, 154] width 74 height 12
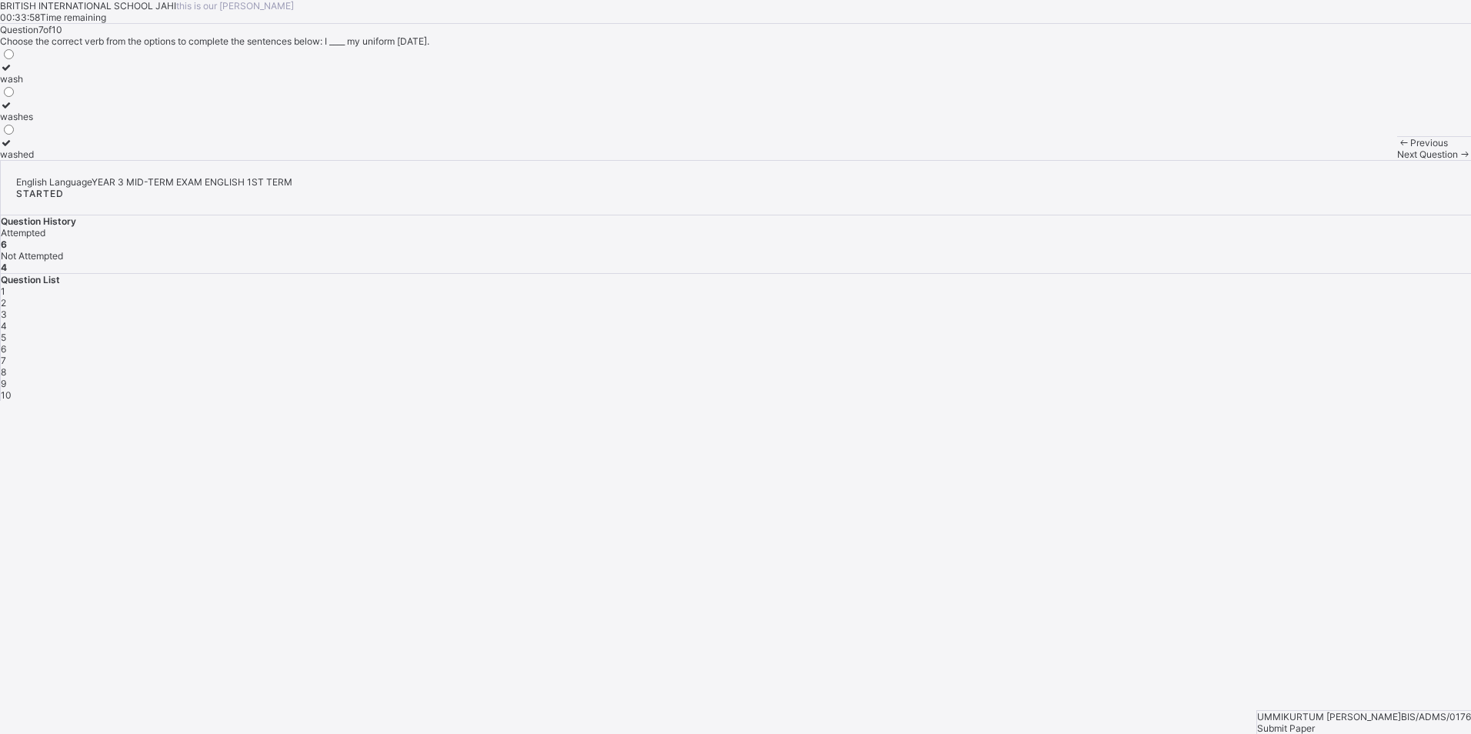
click at [34, 122] on label "washes" at bounding box center [17, 110] width 34 height 23
click at [1397, 160] on div "Next Question" at bounding box center [1434, 154] width 74 height 12
drag, startPoint x: 175, startPoint y: 215, endPoint x: 184, endPoint y: 205, distance: 12.5
click at [28, 85] on label "selled" at bounding box center [14, 73] width 28 height 23
click at [1033, 160] on div "BRITISH INTERNATIONAL SCHOOL JAHI this is our [PERSON_NAME] 00:33:20 Time remai…" at bounding box center [735, 80] width 1471 height 160
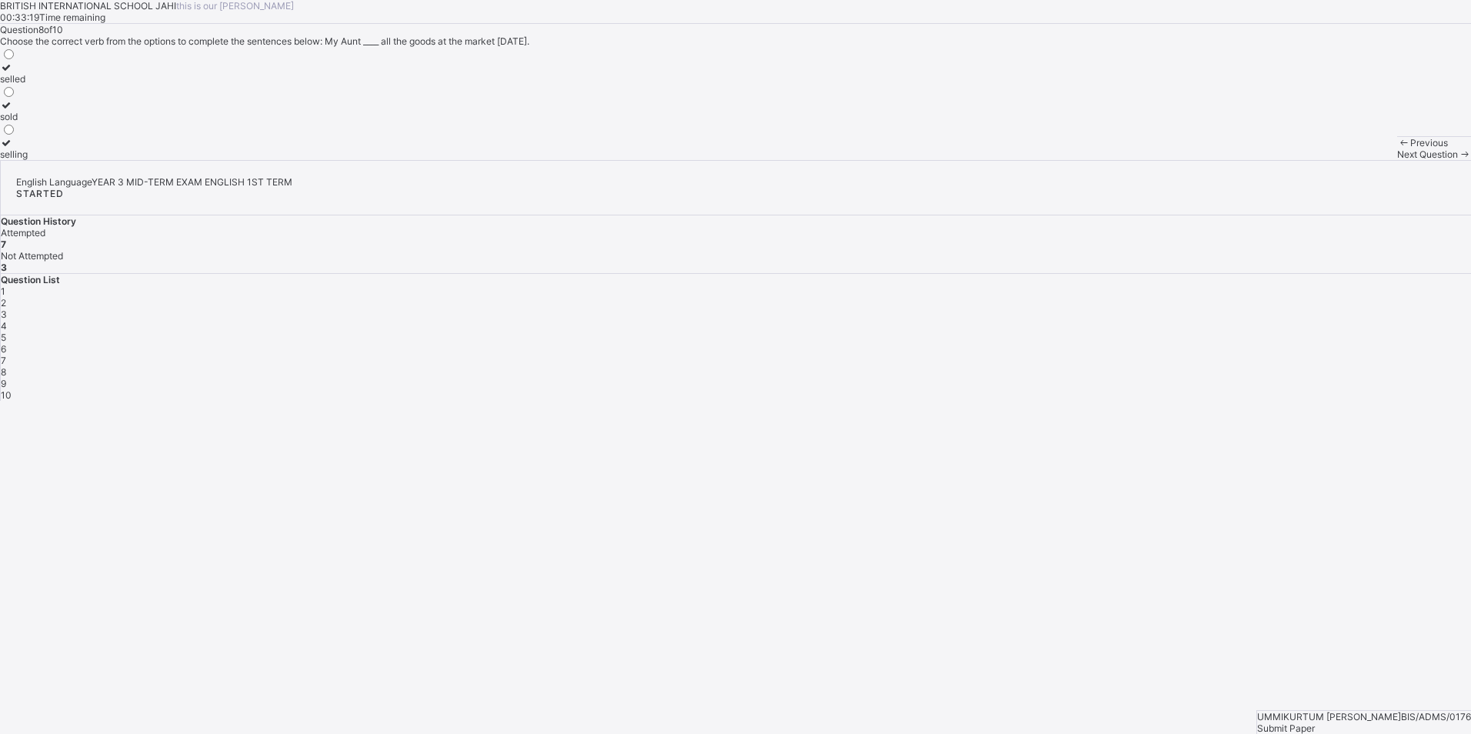
click at [1397, 160] on span "Next Question" at bounding box center [1427, 154] width 61 height 12
click at [30, 122] on label "bought" at bounding box center [15, 110] width 30 height 23
drag, startPoint x: 1009, startPoint y: 695, endPoint x: 1016, endPoint y: 697, distance: 8.0
click at [1397, 160] on div "Next Question" at bounding box center [1434, 154] width 74 height 12
click at [27, 160] on div "cry" at bounding box center [13, 154] width 27 height 12
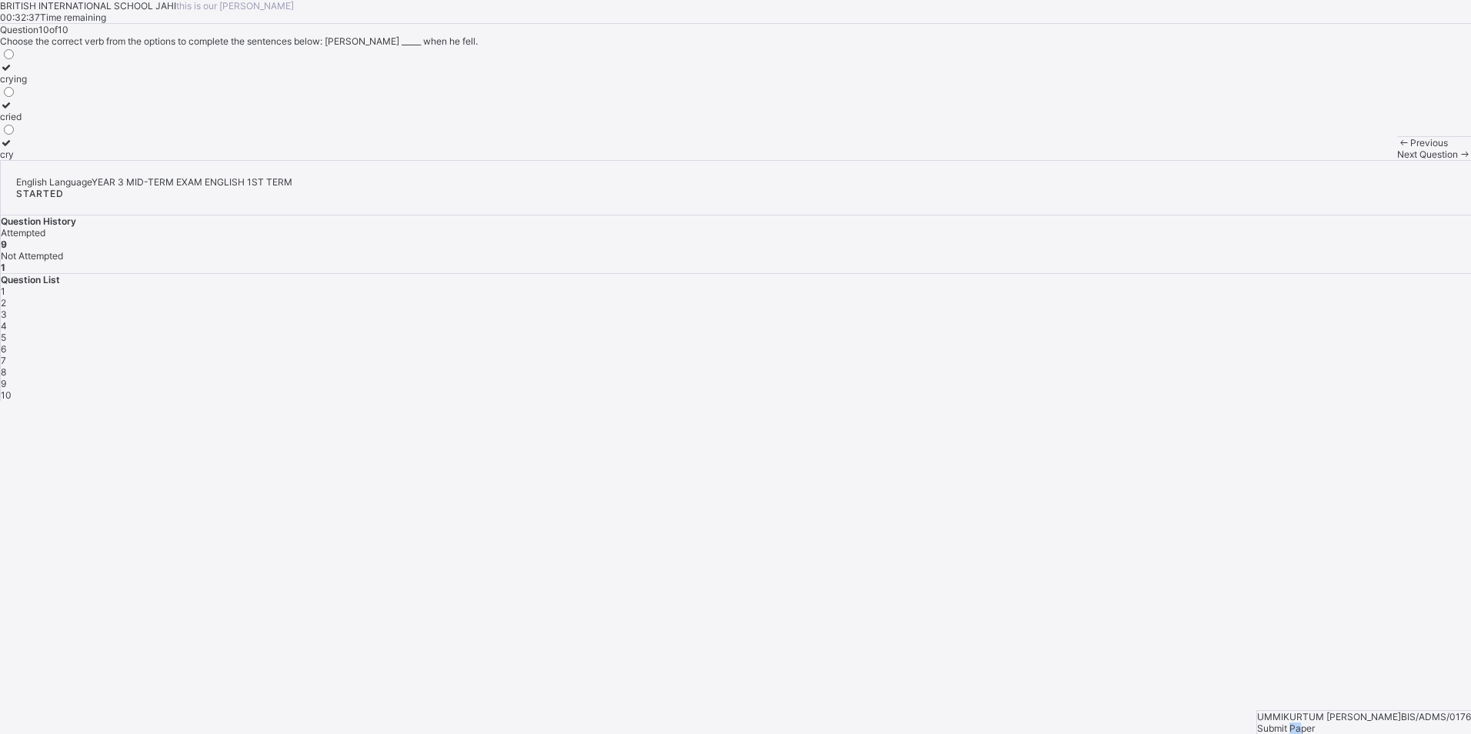
drag, startPoint x: 1419, startPoint y: 692, endPoint x: 1427, endPoint y: 692, distance: 7.7
click at [1427, 722] on div "Submit Paper" at bounding box center [1364, 728] width 214 height 12
click at [78, 542] on span "Yes, Submit Paper" at bounding box center [39, 548] width 78 height 12
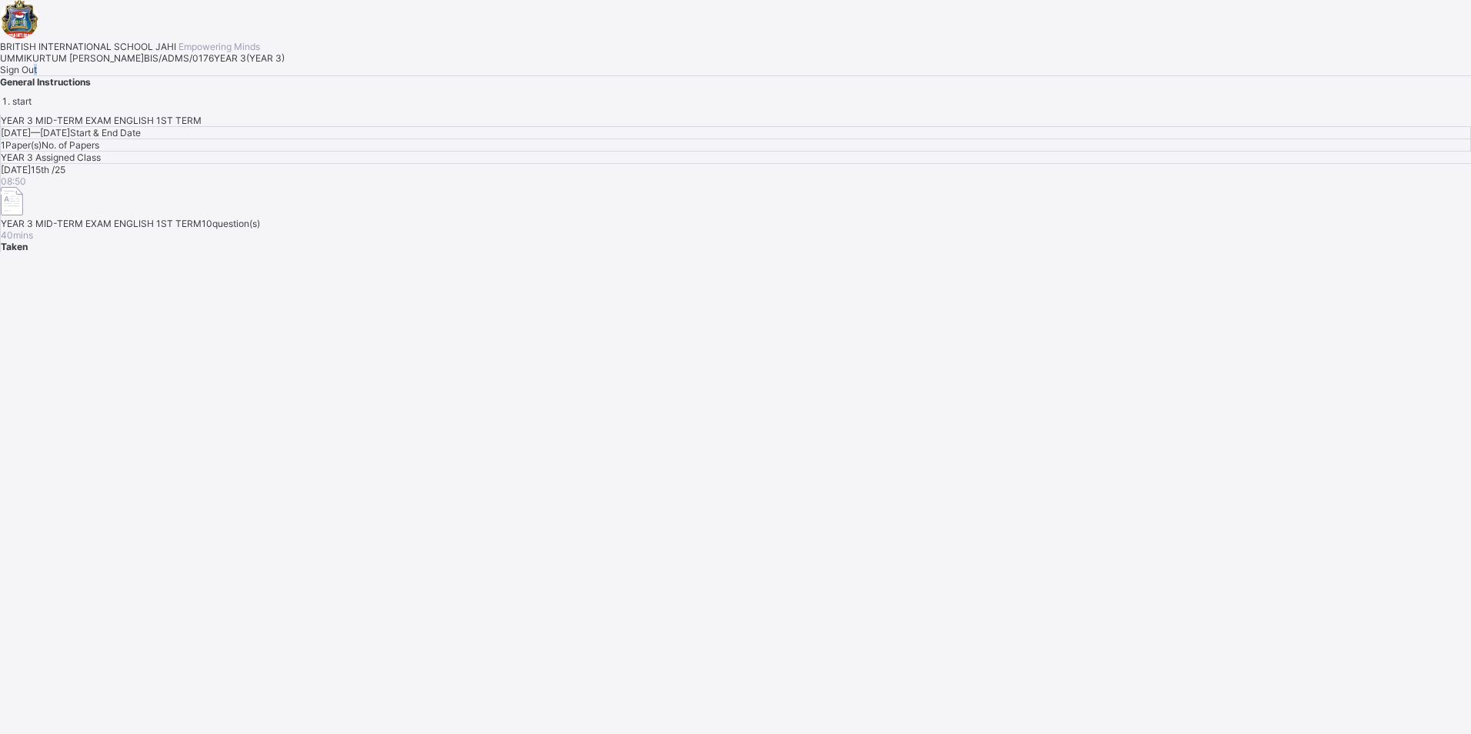
click at [37, 75] on span "Sign Out" at bounding box center [18, 70] width 37 height 12
